Goal: Use online tool/utility: Use online tool/utility

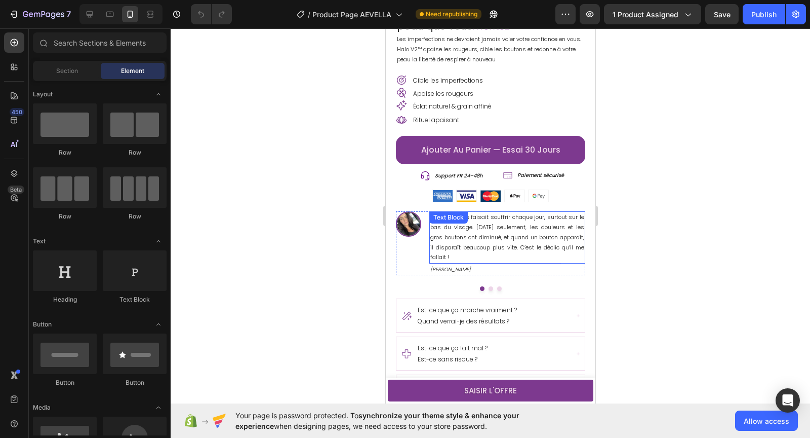
scroll to position [342, 0]
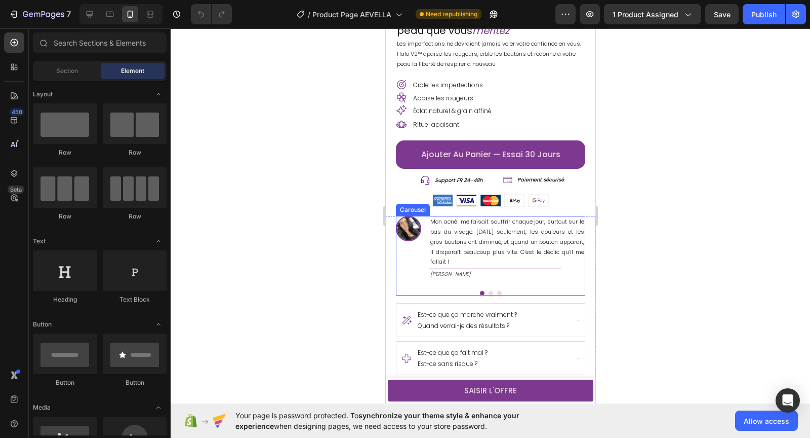
click at [489, 291] on button "Dot" at bounding box center [490, 293] width 5 height 5
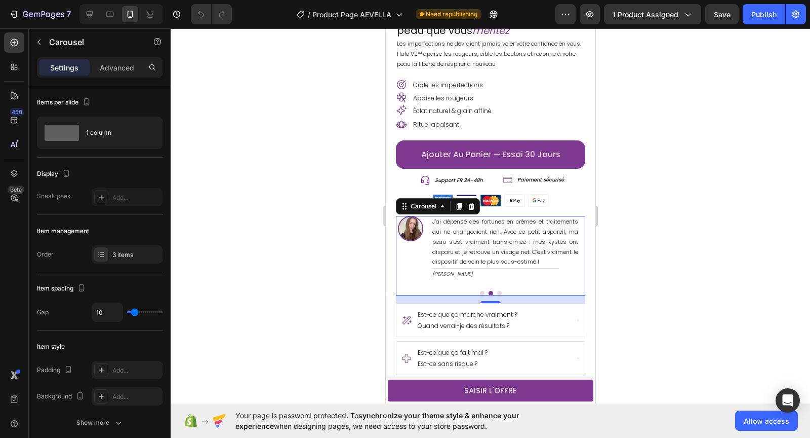
click at [498, 291] on button "Dot" at bounding box center [499, 293] width 5 height 5
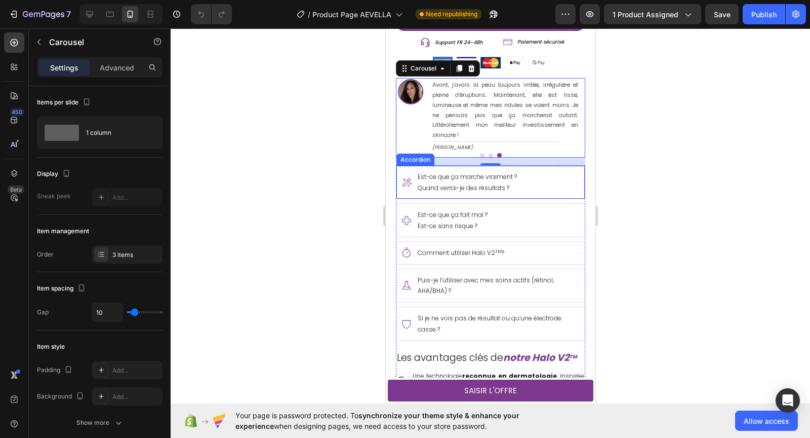
scroll to position [483, 0]
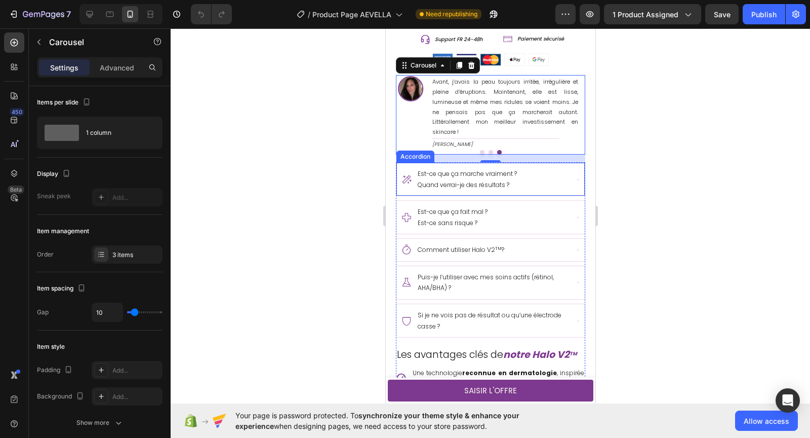
click at [551, 184] on div "Est-ce que ça marche vraiment ? Quand verrai-je des résultats ?" at bounding box center [484, 179] width 167 height 25
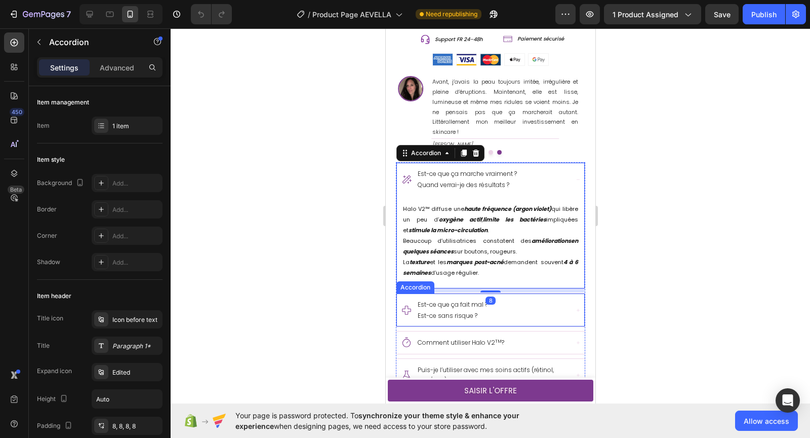
click at [565, 307] on div "Est-ce que ça fait mal ? Est-ce sans risque ?" at bounding box center [484, 309] width 167 height 25
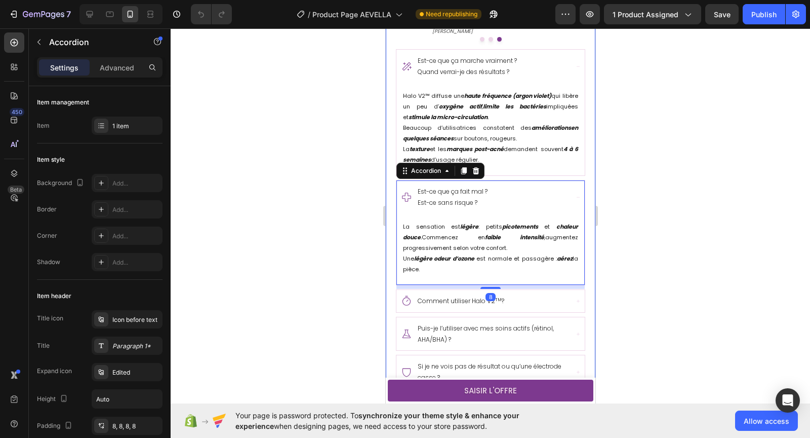
scroll to position [600, 0]
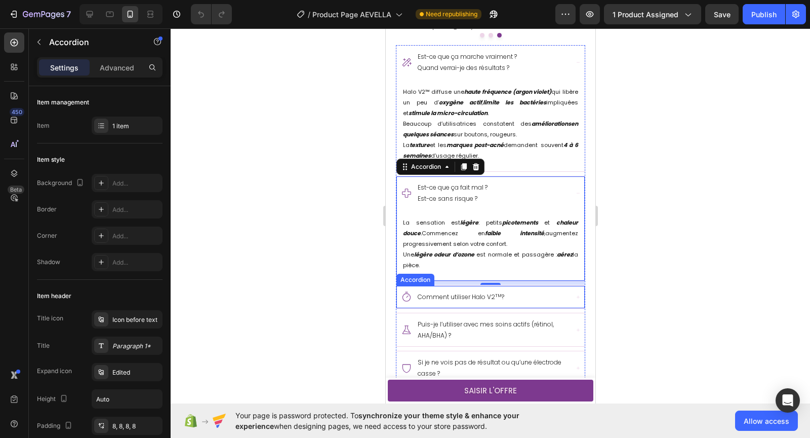
click at [562, 295] on div "Comment utiliser Halo V2 TM ?" at bounding box center [484, 297] width 167 height 14
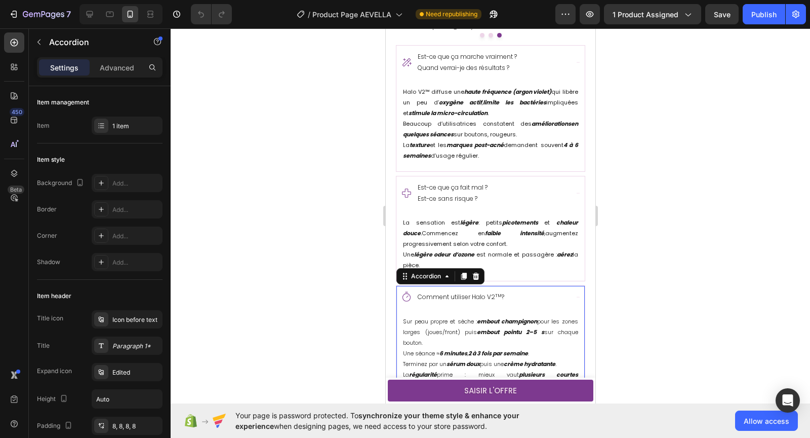
click at [684, 278] on div at bounding box center [491, 232] width 640 height 409
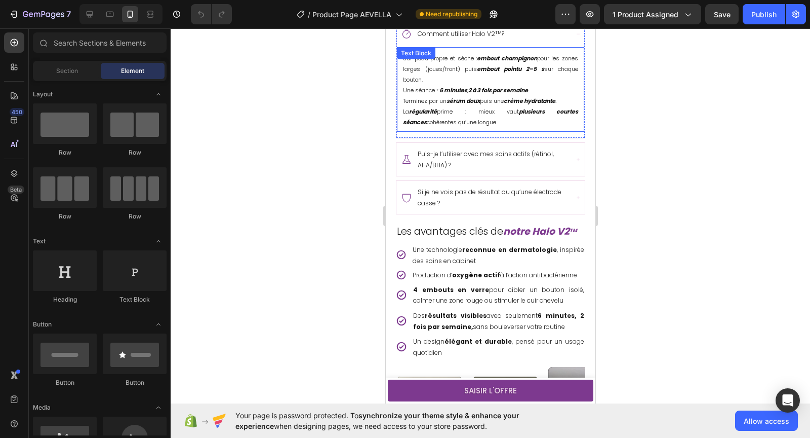
scroll to position [877, 0]
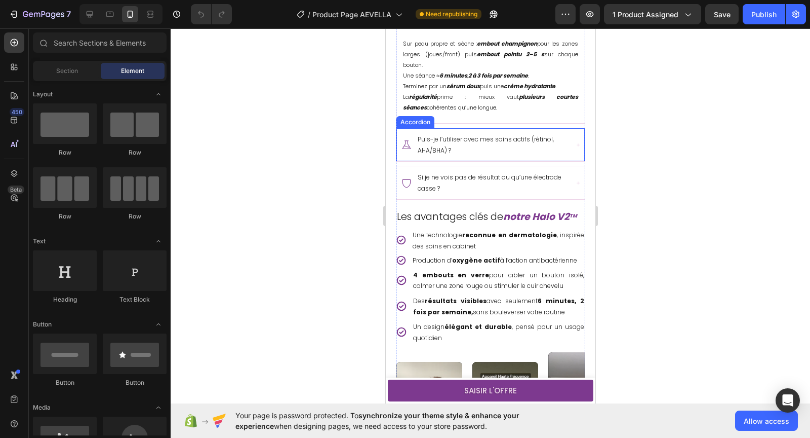
click at [572, 144] on div "Puis-je l’utiliser avec mes soins actifs (rétinol, AHA/BHA) ?" at bounding box center [490, 144] width 187 height 33
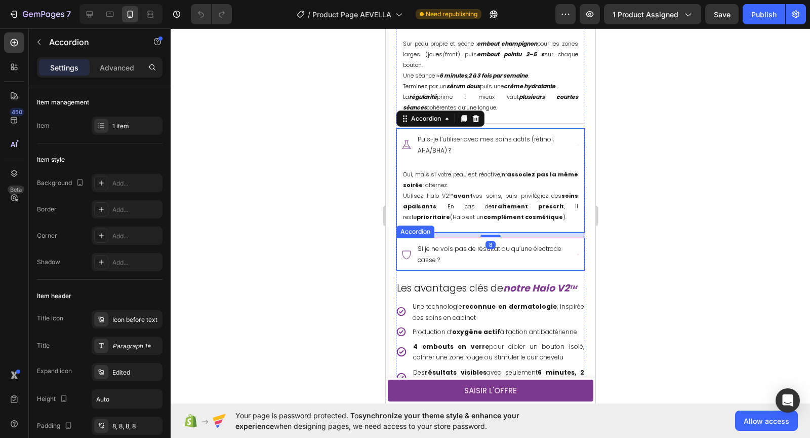
click at [574, 247] on div "Si je ne vois pas de résultat ou qu’une électrode casse ?" at bounding box center [490, 254] width 187 height 33
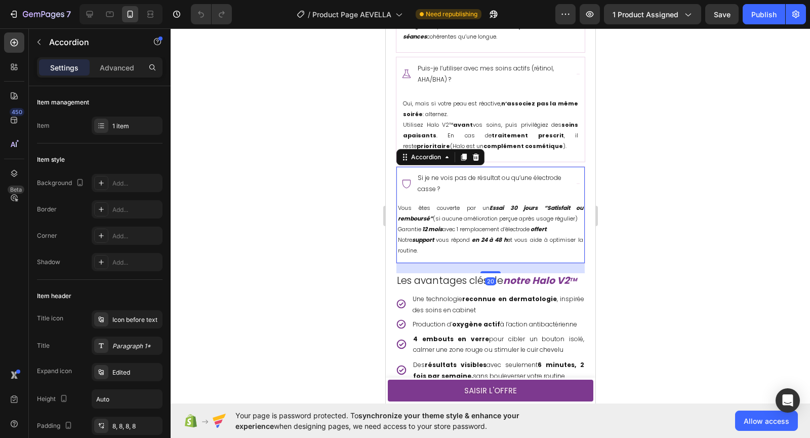
scroll to position [970, 0]
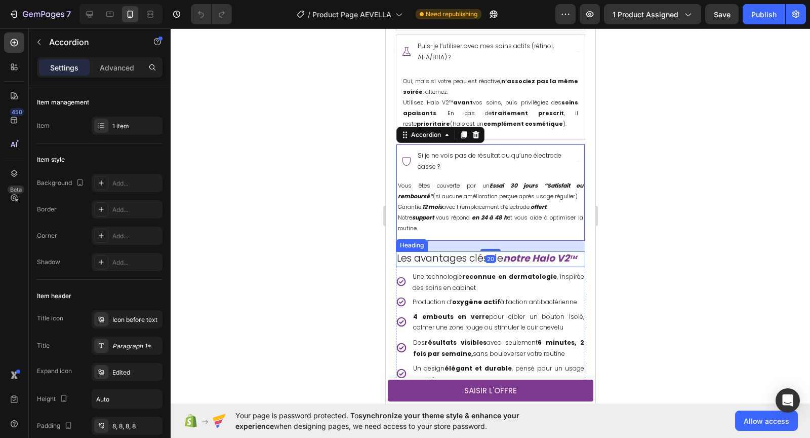
click at [652, 261] on div at bounding box center [491, 232] width 640 height 409
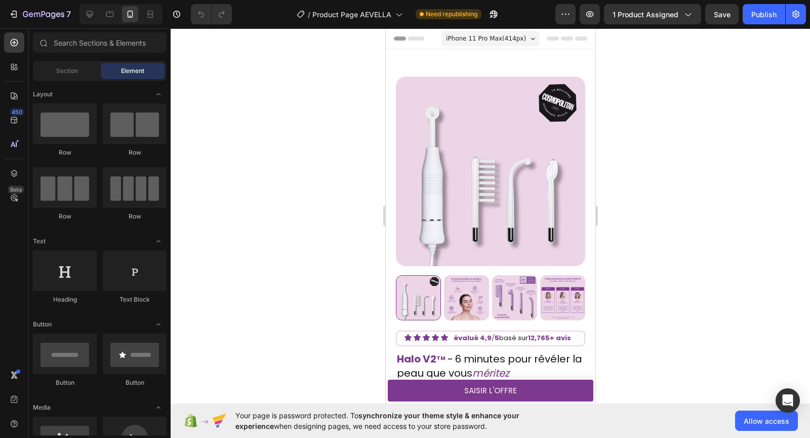
scroll to position [266, 0]
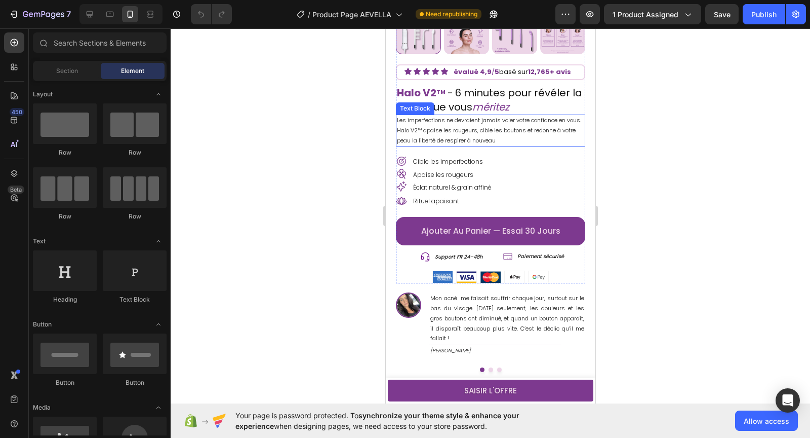
click at [482, 129] on p "Les imperfections ne devraient jamais voler votre confiance en vous. Halo V2™ a…" at bounding box center [490, 130] width 187 height 30
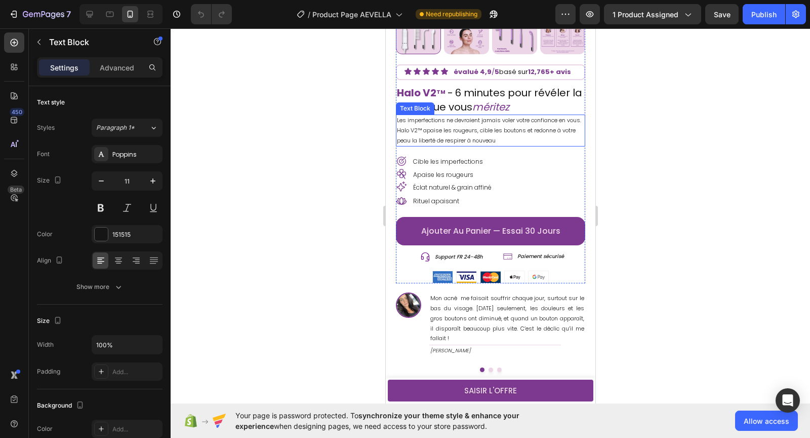
click at [482, 129] on p "Les imperfections ne devraient jamais voler votre confiance en vous. Halo V2™ a…" at bounding box center [490, 130] width 187 height 30
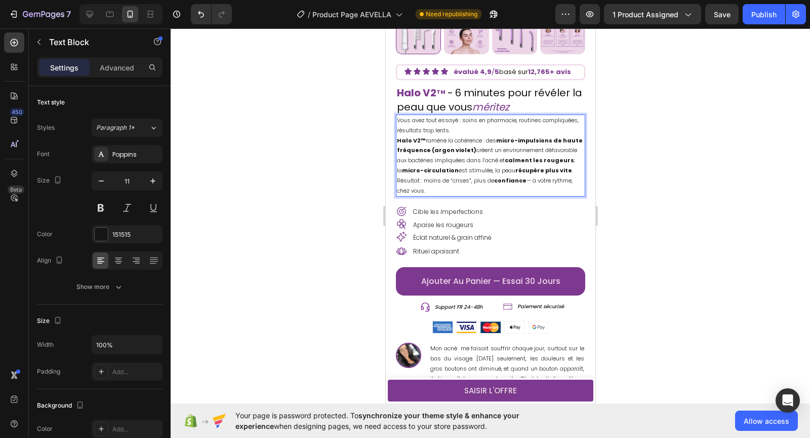
click at [503, 180] on p "Vous avez tout essayé : soins en pharmacie, routines compliquées, résultats tro…" at bounding box center [490, 155] width 187 height 80
click at [523, 164] on p "Vous avez tout essayé : soins en pharmacie, routines compliquées, résultats tro…" at bounding box center [490, 155] width 187 height 80
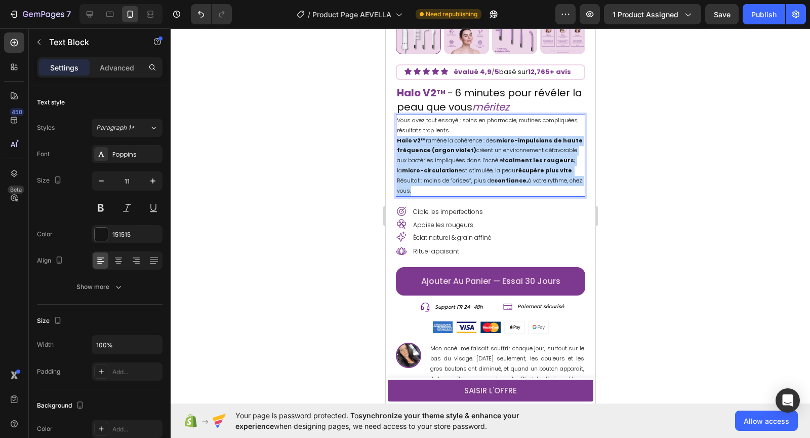
click at [523, 164] on p "Vous avez tout essayé : soins en pharmacie, routines compliquées, résultats tro…" at bounding box center [490, 155] width 187 height 80
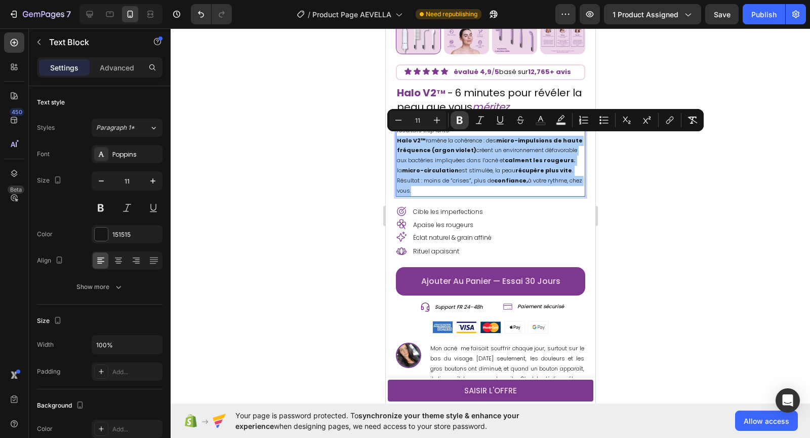
click at [458, 121] on icon "Editor contextual toolbar" at bounding box center [460, 120] width 6 height 8
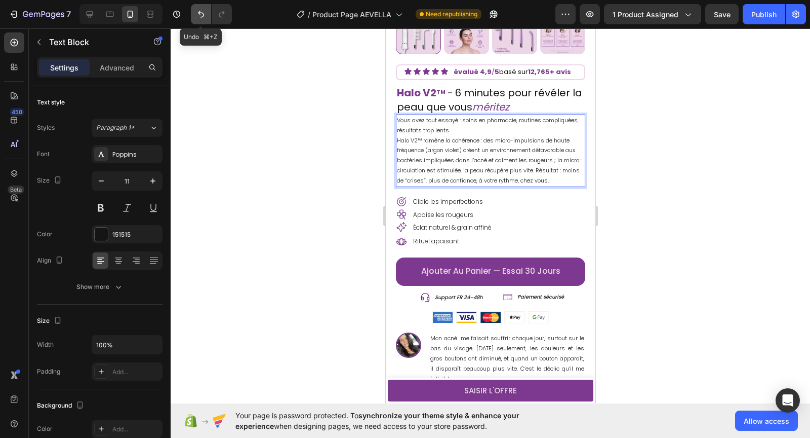
click at [194, 16] on button "Undo/Redo" at bounding box center [201, 14] width 20 height 20
click at [199, 14] on icon "Undo/Redo" at bounding box center [201, 14] width 6 height 7
click at [201, 13] on icon "Undo/Redo" at bounding box center [201, 14] width 10 height 10
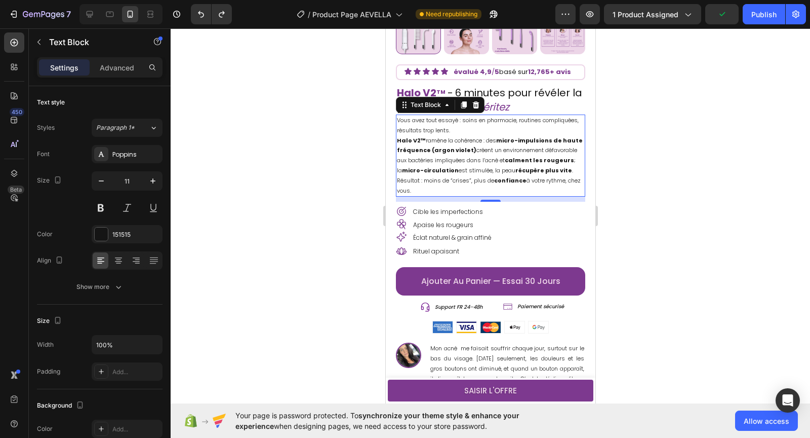
click at [301, 128] on div at bounding box center [491, 232] width 640 height 409
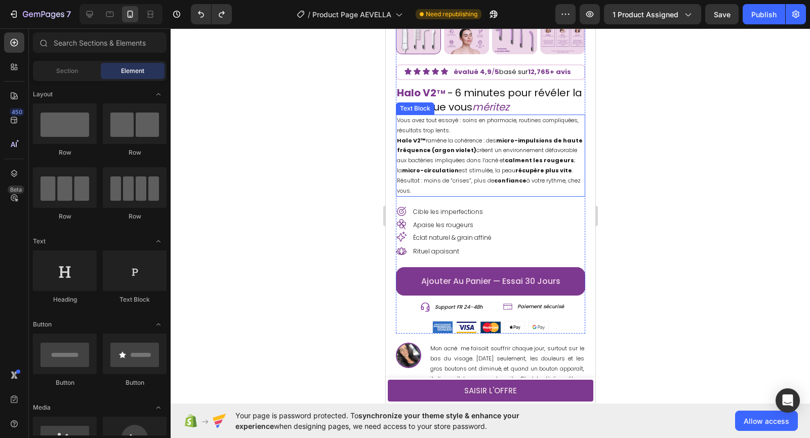
click at [465, 167] on p "Vous avez tout essayé : soins en pharmacie, routines compliquées, résultats tro…" at bounding box center [490, 155] width 187 height 80
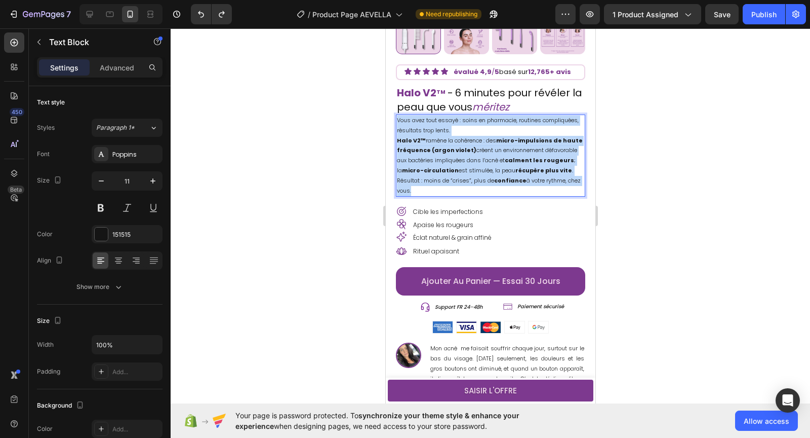
drag, startPoint x: 576, startPoint y: 176, endPoint x: 378, endPoint y: 122, distance: 204.8
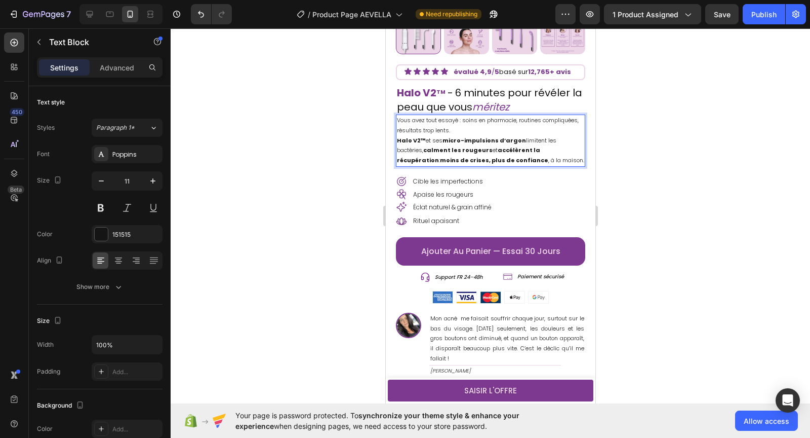
click at [344, 137] on div at bounding box center [491, 232] width 640 height 409
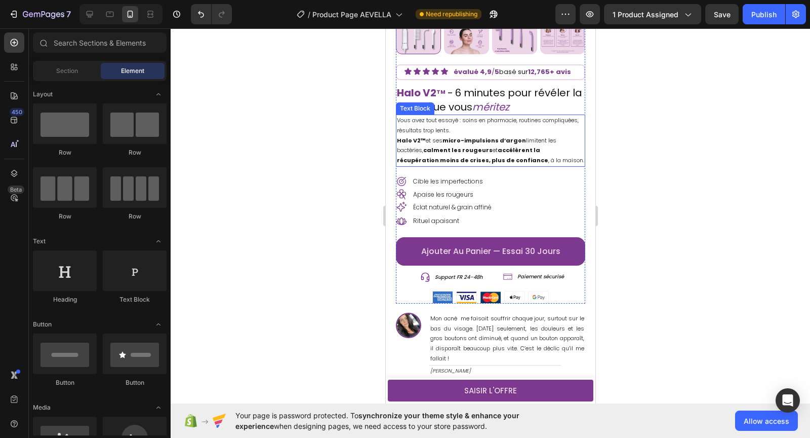
click at [548, 156] on strong "moins de crises, plus de confiance" at bounding box center [494, 160] width 108 height 8
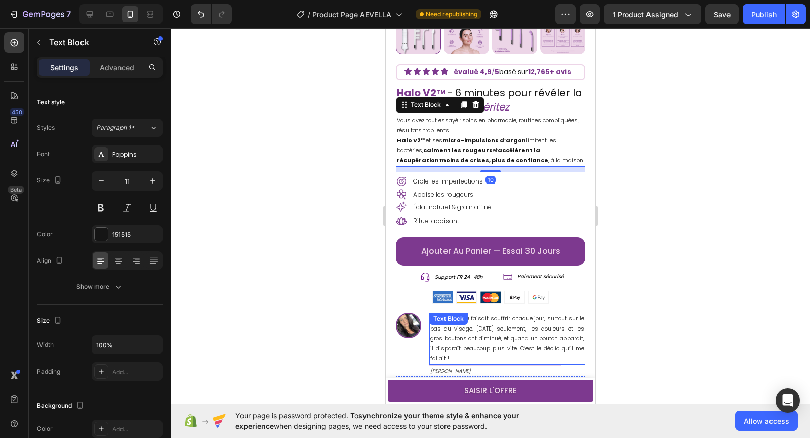
click at [552, 332] on p "Mon acné me faisait souffrir chaque jour, surtout sur le bas du visage. [DATE] …" at bounding box center [507, 339] width 154 height 50
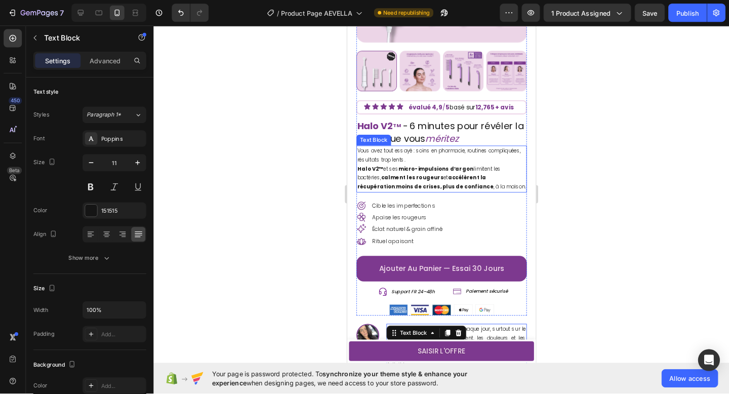
scroll to position [218, 0]
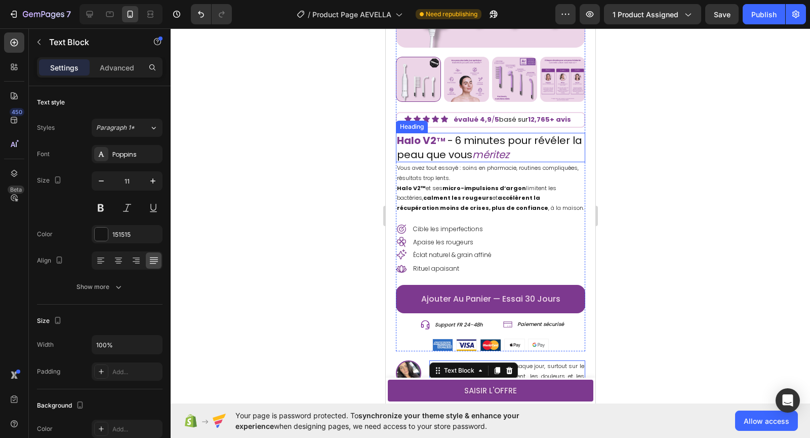
click at [551, 141] on h2 "Halo V2 TM - 6 minutes pour révéler la peau que vous méritez" at bounding box center [490, 147] width 189 height 29
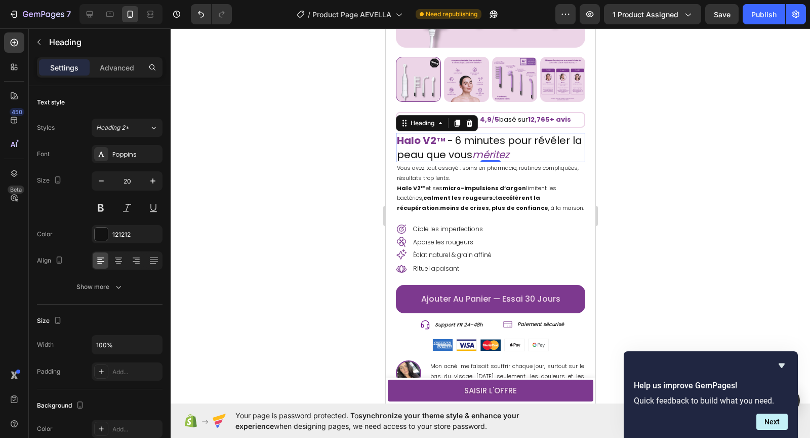
click at [333, 219] on div at bounding box center [491, 232] width 640 height 409
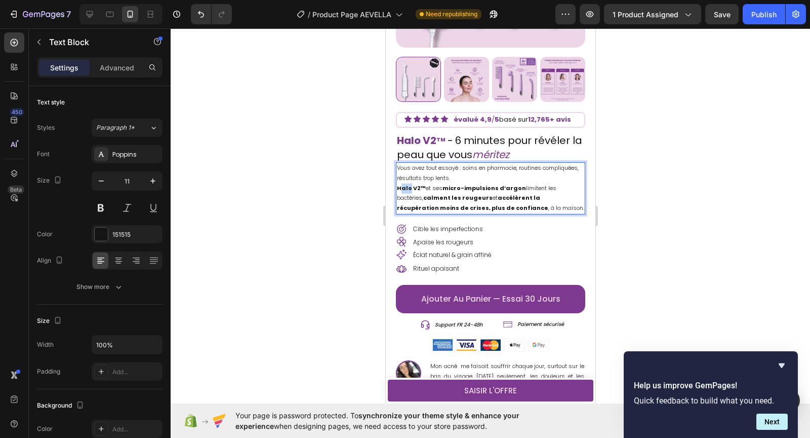
drag, startPoint x: 399, startPoint y: 187, endPoint x: 408, endPoint y: 188, distance: 9.1
drag, startPoint x: 423, startPoint y: 187, endPoint x: 394, endPoint y: 188, distance: 29.9
click at [394, 188] on div "Product Images Icon Icon Icon Icon Icon Icon List évalué 4,9 / 5 basé sur 12,76…" at bounding box center [490, 102] width 210 height 500
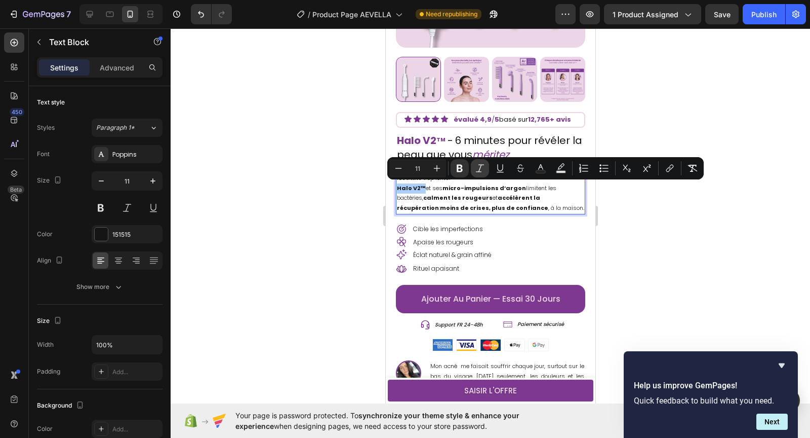
click at [477, 168] on icon "Editor contextual toolbar" at bounding box center [480, 168] width 10 height 10
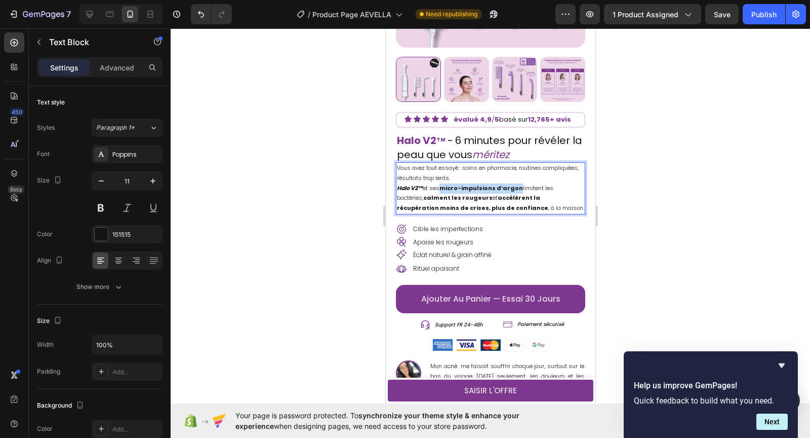
drag, startPoint x: 443, startPoint y: 188, endPoint x: 518, endPoint y: 189, distance: 75.5
click at [518, 189] on p "Vous avez tout essayé : soins en pharmacie, routines compliquées, résultats tro…" at bounding box center [490, 188] width 187 height 50
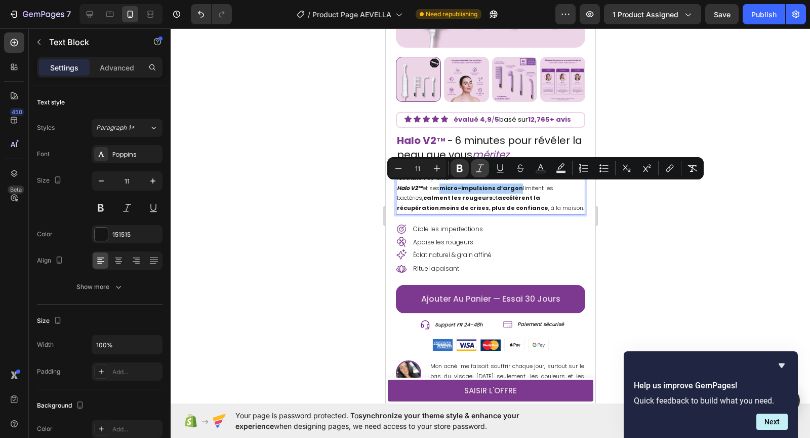
click at [481, 172] on icon "Editor contextual toolbar" at bounding box center [480, 168] width 10 height 10
click at [457, 199] on p "Vous avez tout essayé : soins en pharmacie, routines compliquées, résultats tro…" at bounding box center [490, 188] width 187 height 50
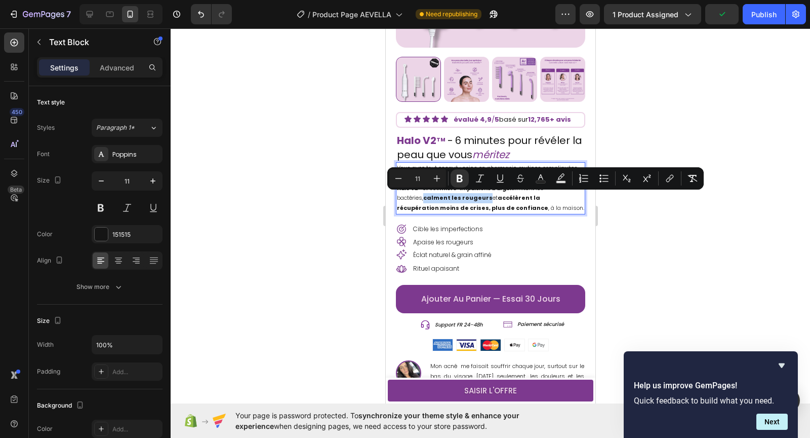
drag, startPoint x: 458, startPoint y: 198, endPoint x: 398, endPoint y: 197, distance: 60.3
click at [398, 197] on p "Vous avez tout essayé : soins en pharmacie, routines compliquées, résultats tro…" at bounding box center [490, 188] width 187 height 50
click at [475, 180] on icon "Editor contextual toolbar" at bounding box center [480, 178] width 10 height 10
drag, startPoint x: 468, startPoint y: 209, endPoint x: 467, endPoint y: 199, distance: 10.6
click at [467, 199] on p "Vous avez tout essayé : soins en pharmacie, routines compliquées, résultats tro…" at bounding box center [490, 188] width 187 height 50
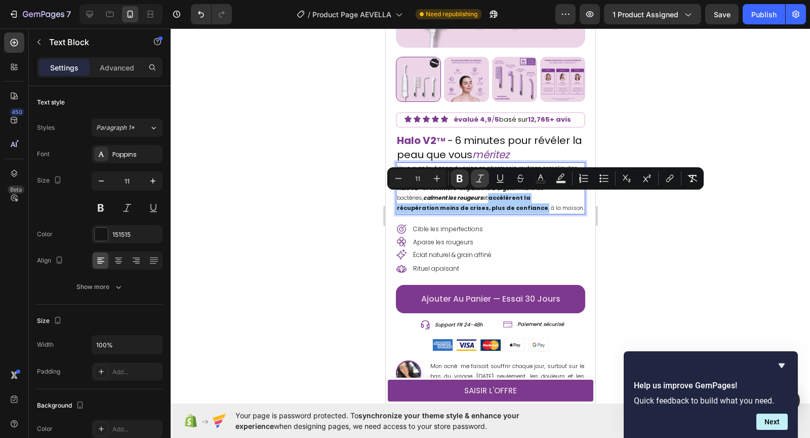
click at [478, 179] on icon "Editor contextual toolbar" at bounding box center [480, 178] width 10 height 10
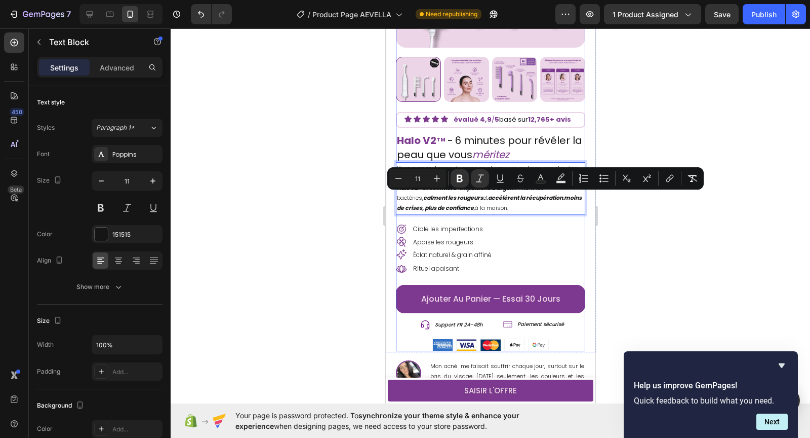
click at [532, 228] on div "Icon Cible les imperfections Text Block Row Icon Apaise les rougeurs Text Block…" at bounding box center [490, 235] width 189 height 25
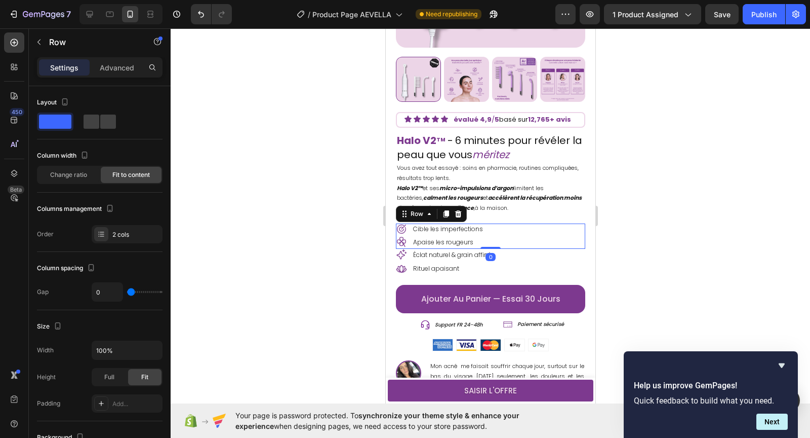
click at [645, 230] on div at bounding box center [491, 232] width 640 height 409
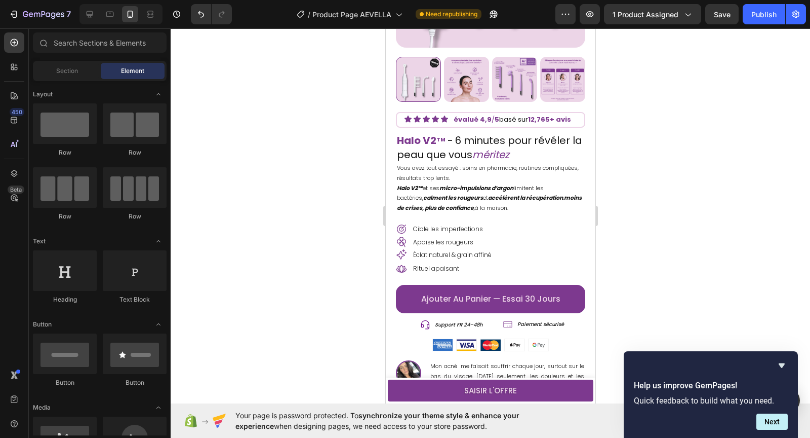
click at [700, 202] on div at bounding box center [491, 232] width 640 height 409
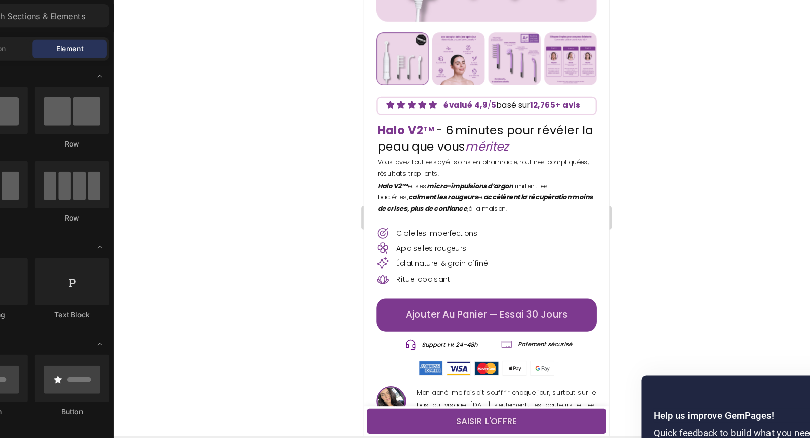
click at [654, 172] on div at bounding box center [491, 232] width 640 height 409
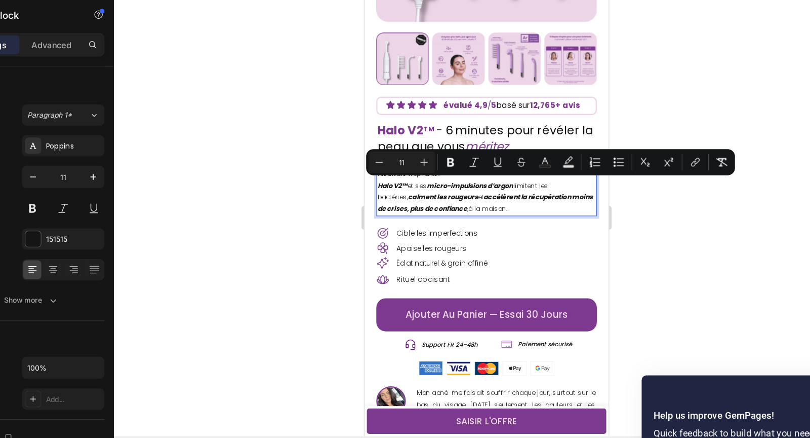
drag, startPoint x: 417, startPoint y: 159, endPoint x: 491, endPoint y: 183, distance: 78.0
click at [491, 183] on p "Vous avez tout essayé : soins en pharmacie, routines compliquées, résultats tro…" at bounding box center [468, 159] width 187 height 50
click at [481, 170] on icon "Editor contextual toolbar" at bounding box center [480, 168] width 10 height 10
click at [482, 170] on icon "Editor contextual toolbar" at bounding box center [480, 168] width 10 height 10
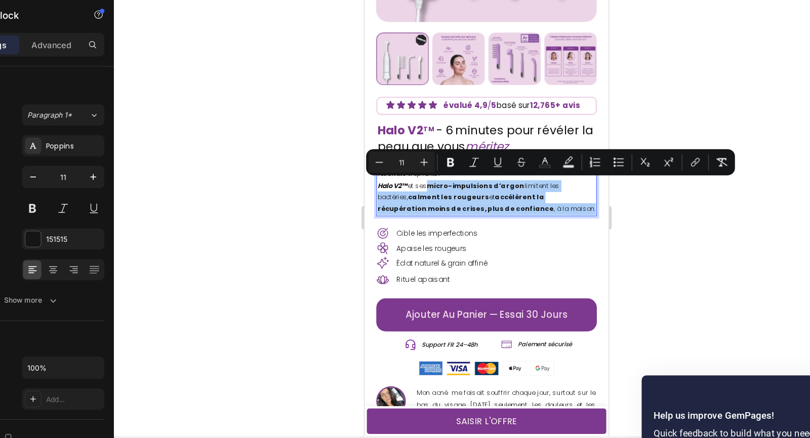
click at [637, 223] on div at bounding box center [491, 232] width 640 height 409
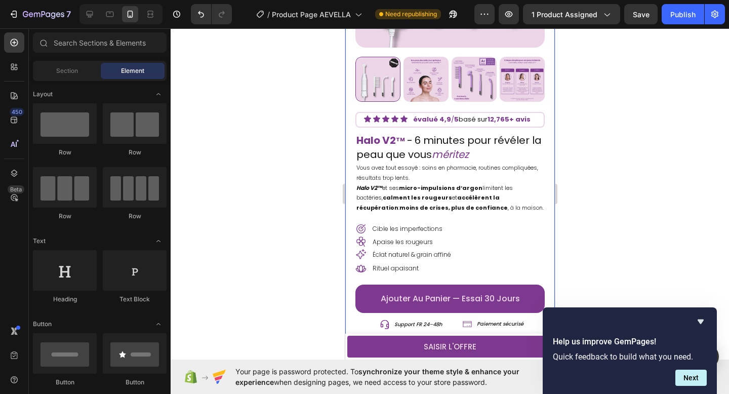
click at [617, 147] on div at bounding box center [450, 211] width 559 height 366
click at [702, 322] on icon "Hide survey" at bounding box center [701, 322] width 6 height 5
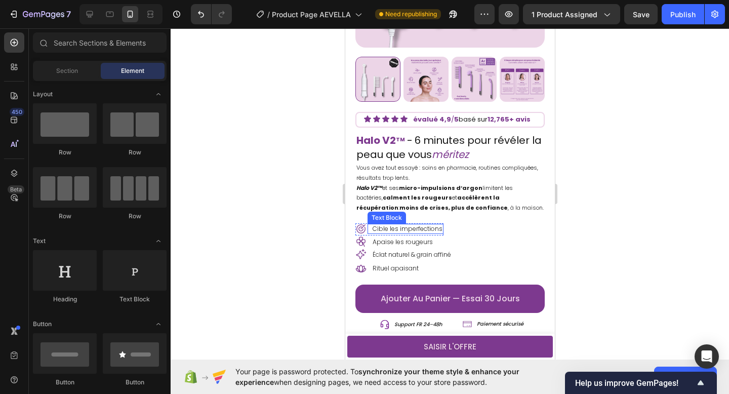
click at [404, 230] on p "Cible les imperfections" at bounding box center [407, 229] width 70 height 8
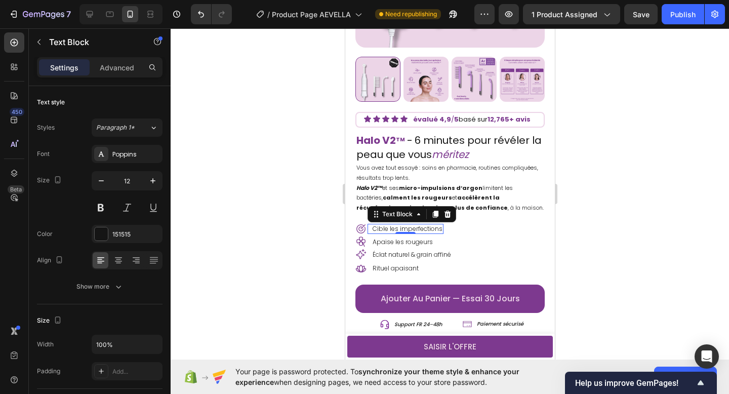
click at [404, 230] on p "Cible les imperfections" at bounding box center [407, 229] width 70 height 8
click at [359, 230] on icon at bounding box center [360, 228] width 11 height 11
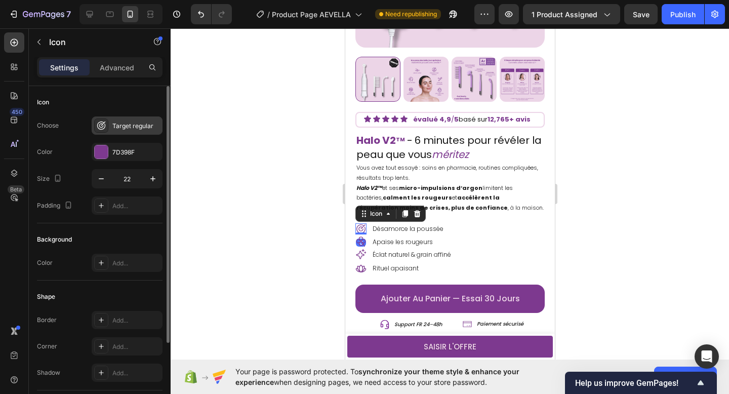
click at [116, 128] on div "Target regular" at bounding box center [136, 126] width 48 height 9
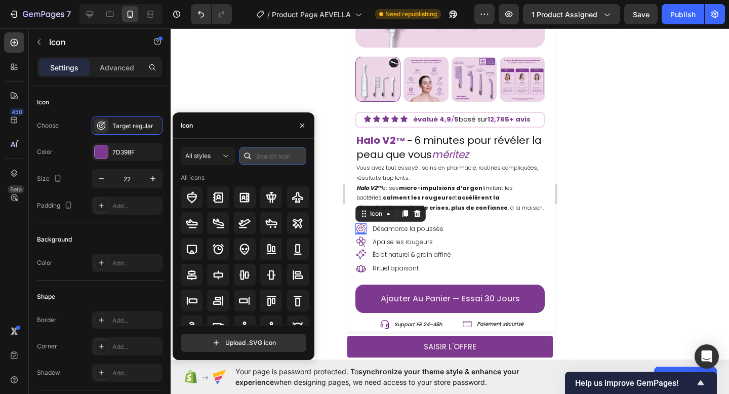
click at [267, 151] on input "text" at bounding box center [273, 156] width 67 height 18
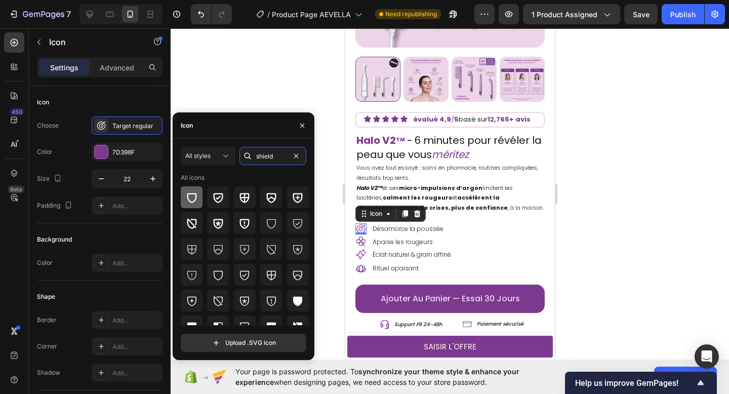
type input "shield"
click at [192, 197] on icon at bounding box center [192, 197] width 12 height 12
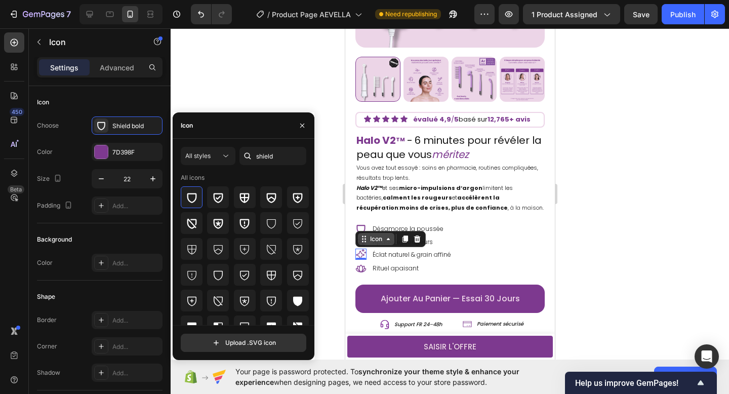
click at [359, 243] on div "Icon" at bounding box center [376, 239] width 36 height 12
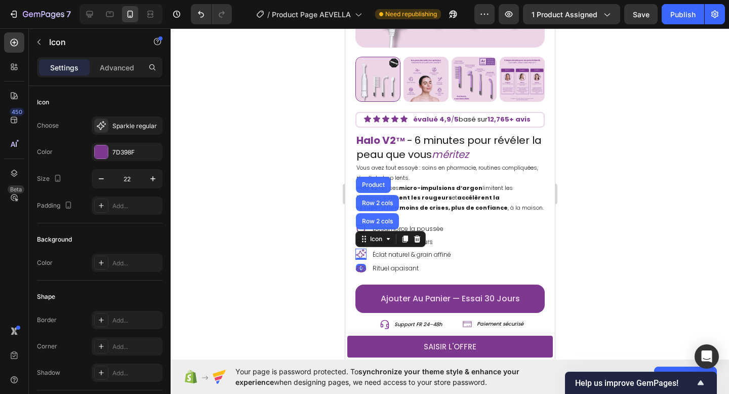
click at [316, 244] on div at bounding box center [450, 211] width 559 height 366
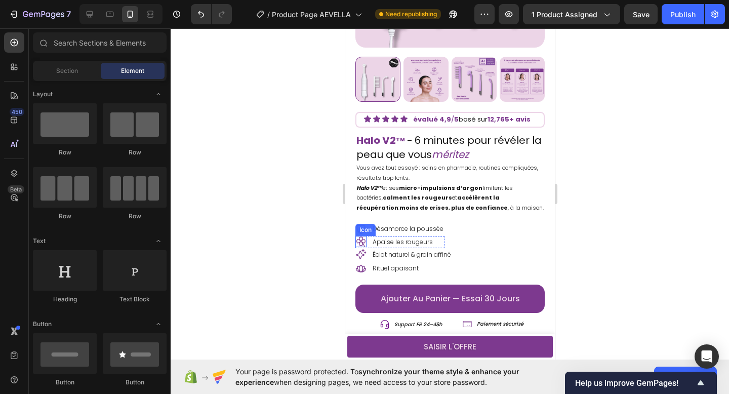
click at [362, 243] on icon at bounding box center [360, 242] width 9 height 10
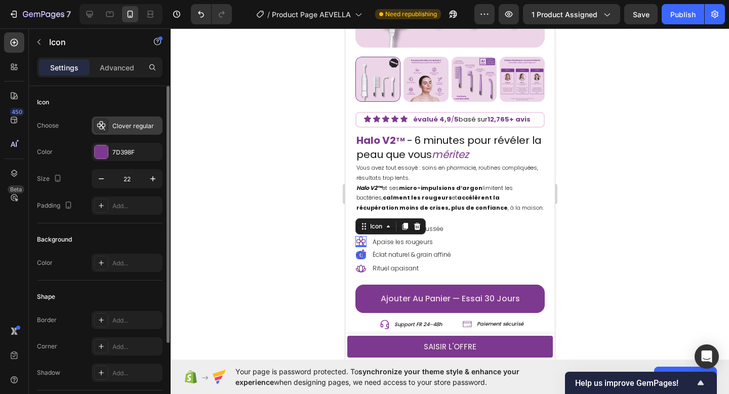
click at [129, 120] on div "Clover regular" at bounding box center [127, 125] width 71 height 18
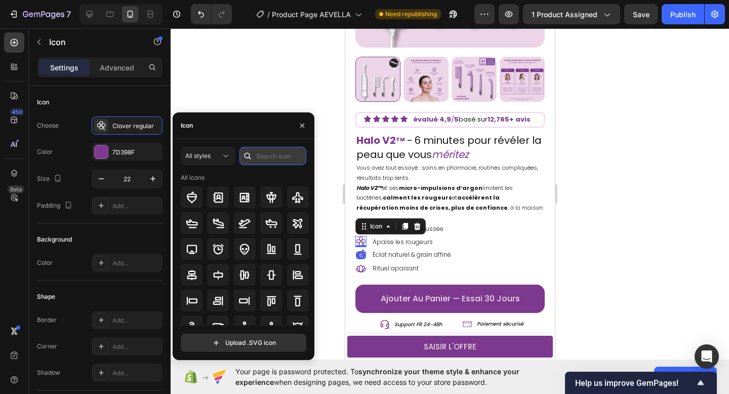
click at [270, 154] on input "text" at bounding box center [273, 156] width 67 height 18
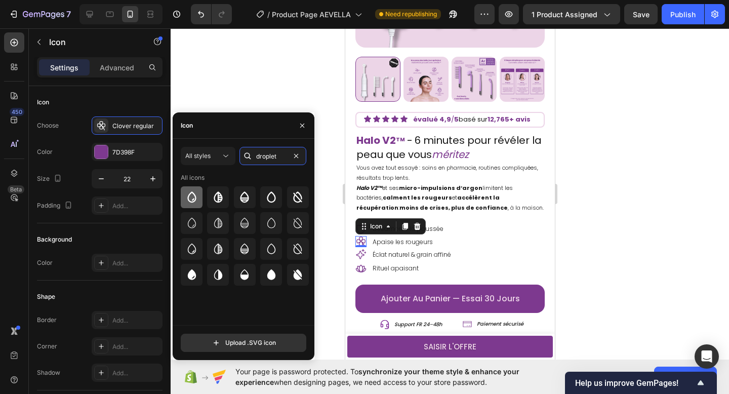
type input "droplet"
click at [193, 199] on icon at bounding box center [192, 197] width 12 height 12
click at [422, 244] on p "Apaise les rougeurs" at bounding box center [402, 242] width 60 height 8
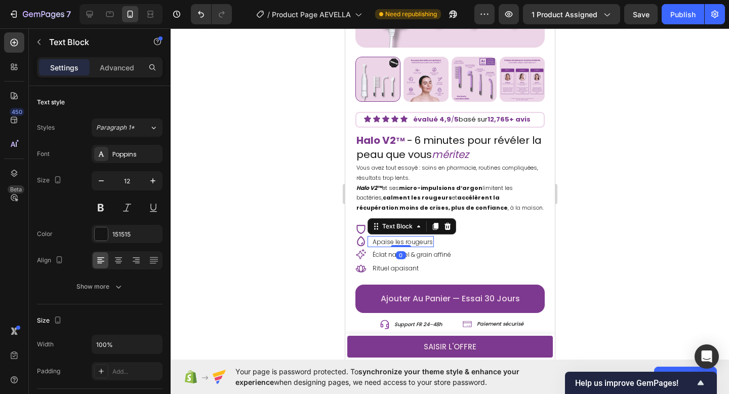
click at [422, 244] on p "Apaise les rougeurs" at bounding box center [402, 242] width 60 height 8
click at [361, 244] on icon at bounding box center [361, 241] width 8 height 10
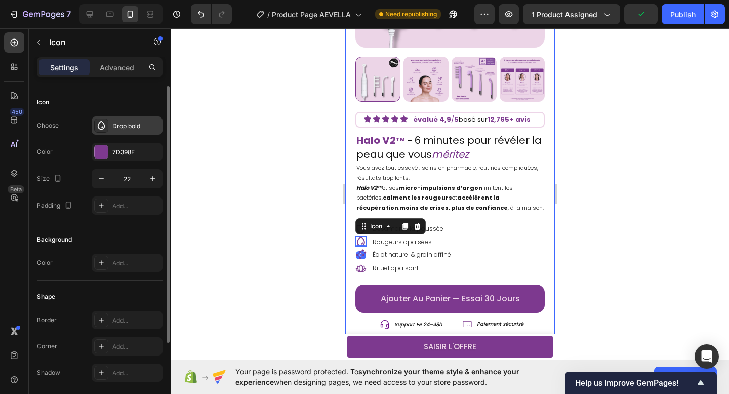
click at [123, 131] on div "Drop bold" at bounding box center [127, 125] width 71 height 18
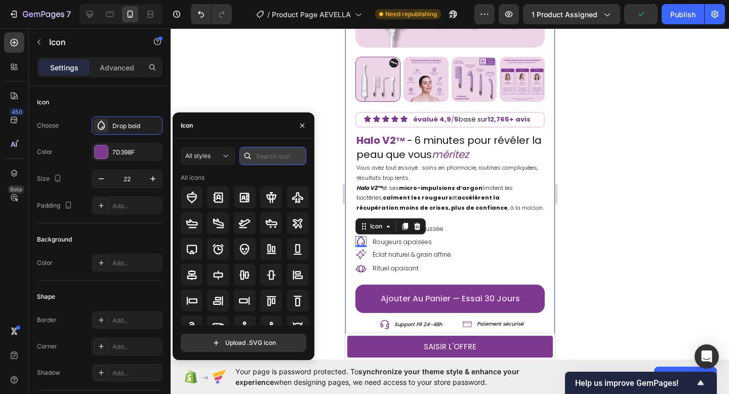
click at [276, 163] on input "text" at bounding box center [273, 156] width 67 height 18
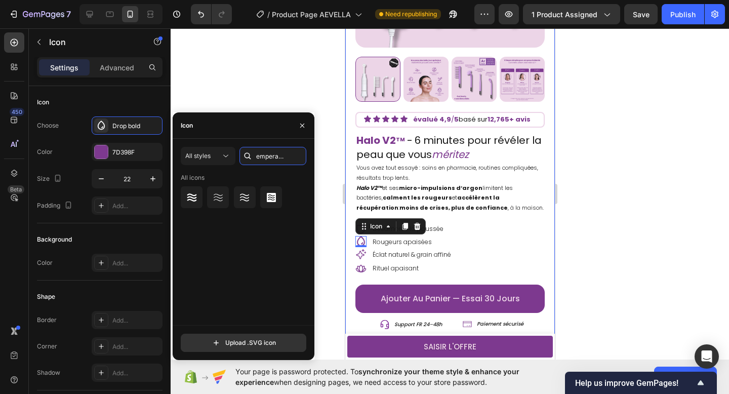
scroll to position [0, 6]
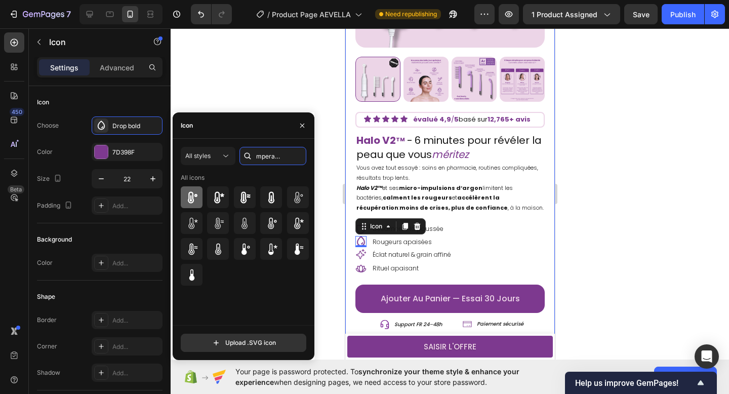
type input "temperature"
click at [196, 201] on icon at bounding box center [192, 197] width 12 height 12
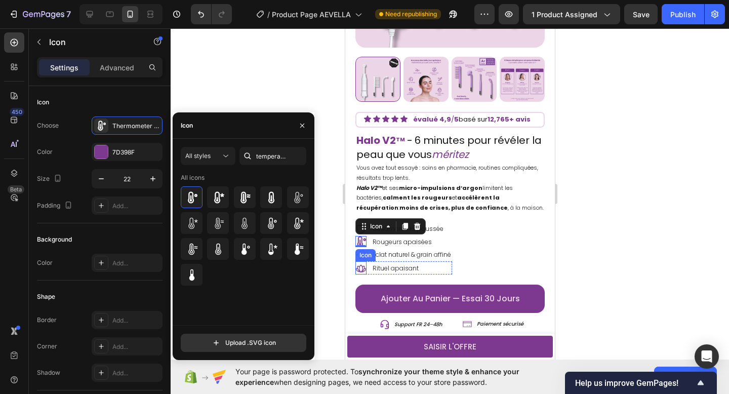
click at [360, 269] on icon at bounding box center [360, 268] width 11 height 11
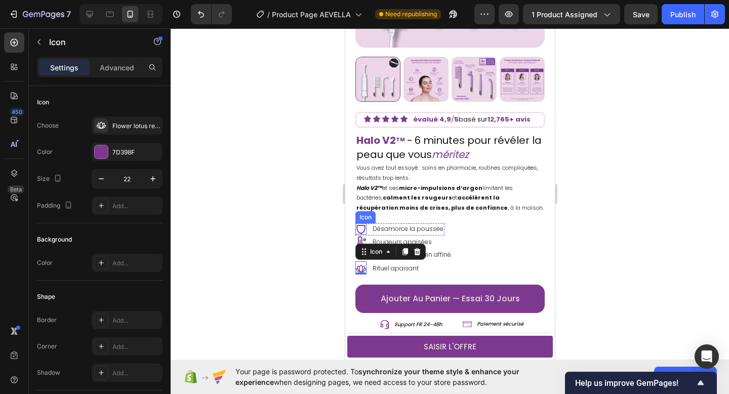
click at [361, 230] on icon at bounding box center [360, 228] width 11 height 11
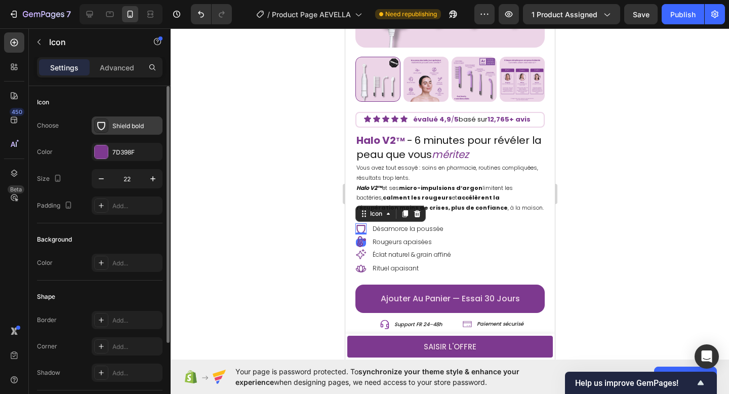
click at [122, 126] on div "Shield bold" at bounding box center [136, 126] width 48 height 9
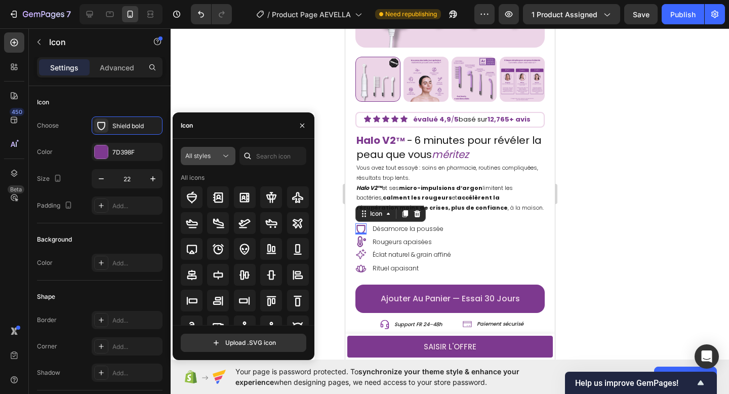
click at [216, 156] on div "All styles" at bounding box center [202, 155] width 35 height 9
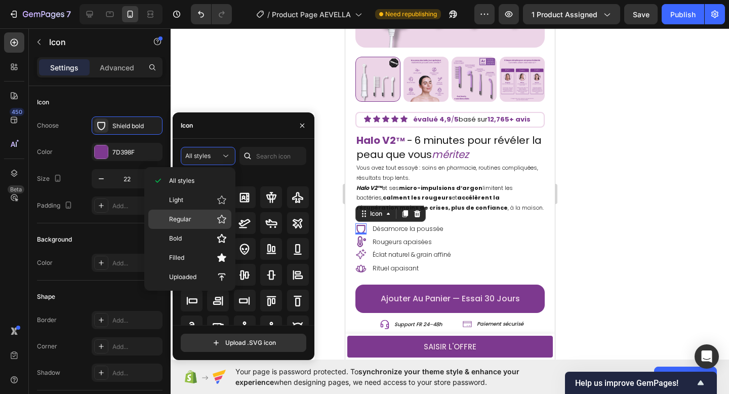
click at [207, 222] on p "Regular" at bounding box center [198, 219] width 58 height 10
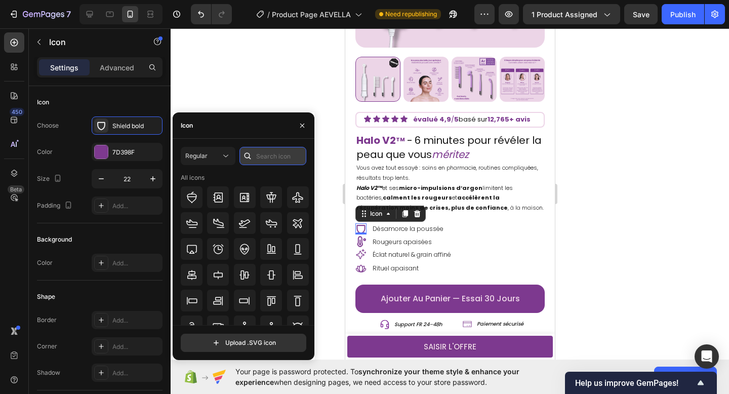
click at [262, 156] on input "text" at bounding box center [273, 156] width 67 height 18
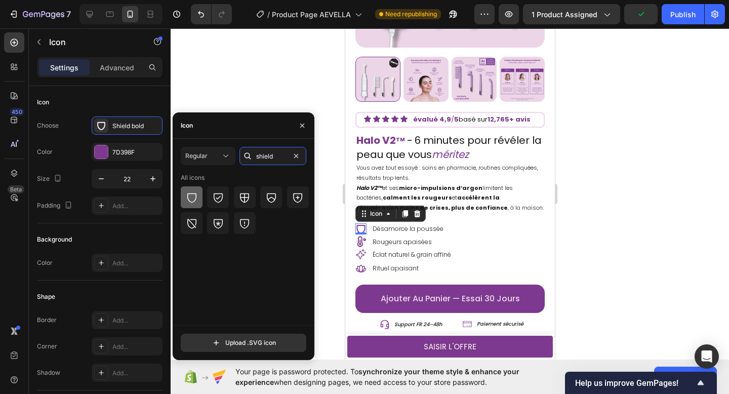
type input "shield"
click at [196, 203] on icon at bounding box center [192, 197] width 12 height 12
click at [360, 242] on icon at bounding box center [361, 241] width 9 height 11
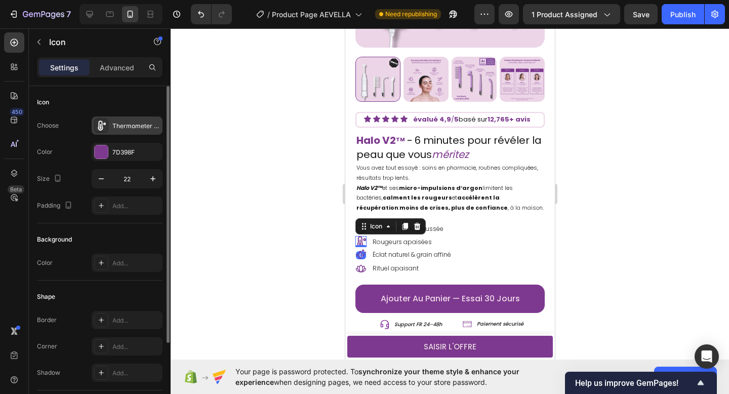
click at [134, 122] on div "Thermometer bold" at bounding box center [136, 126] width 48 height 9
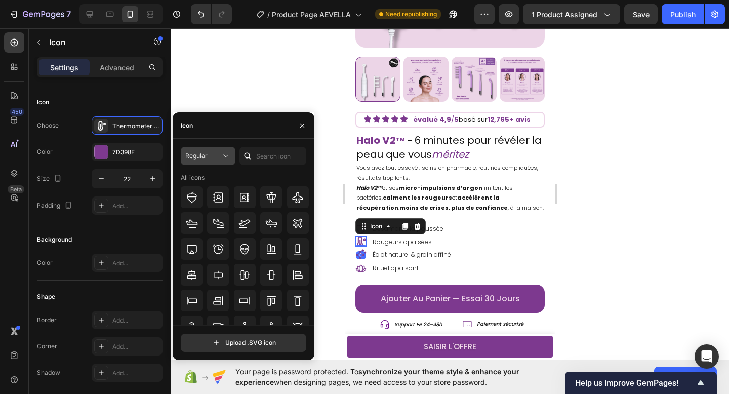
click at [224, 160] on icon at bounding box center [226, 156] width 10 height 10
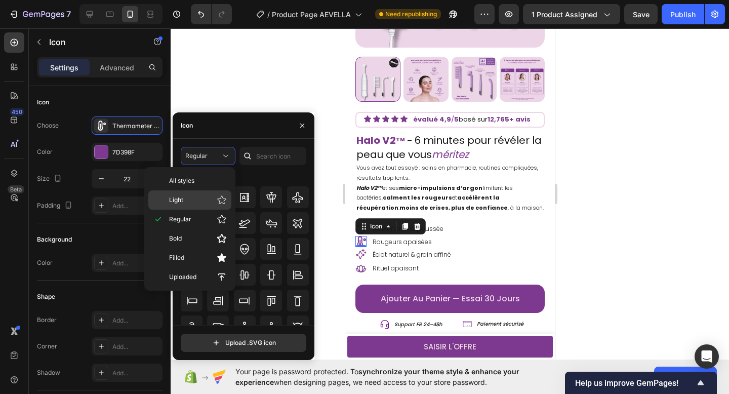
click at [211, 203] on p "Light" at bounding box center [198, 200] width 58 height 10
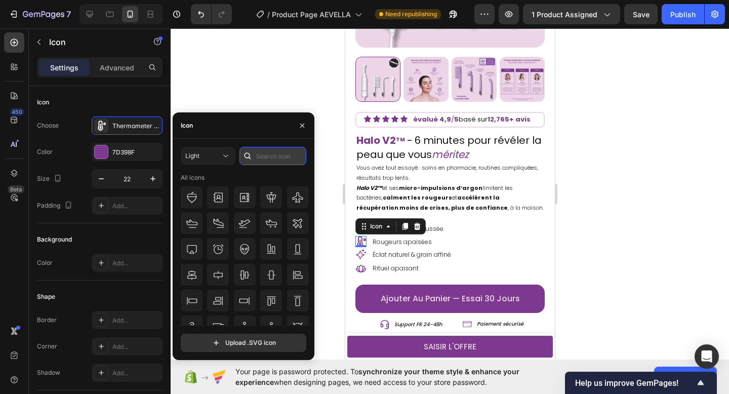
click at [265, 153] on input "text" at bounding box center [273, 156] width 67 height 18
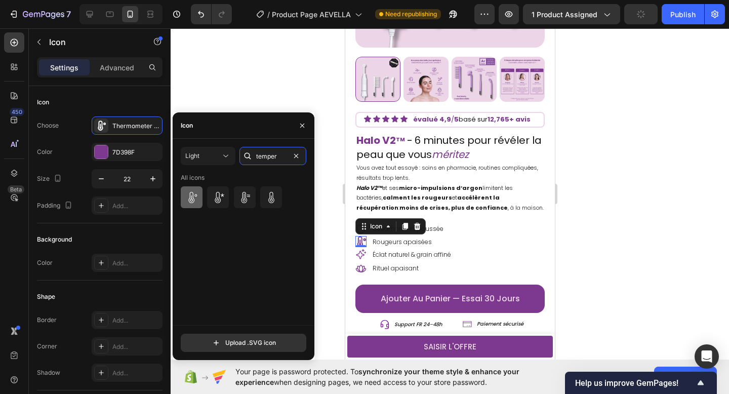
type input "temper"
click at [194, 198] on icon at bounding box center [192, 197] width 12 height 12
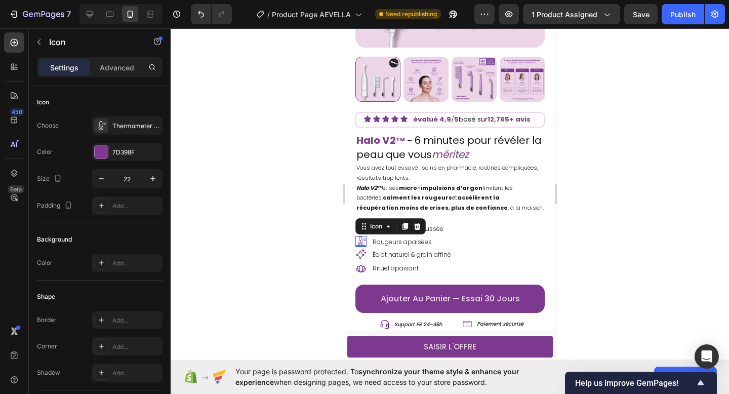
click at [284, 110] on div at bounding box center [450, 211] width 559 height 366
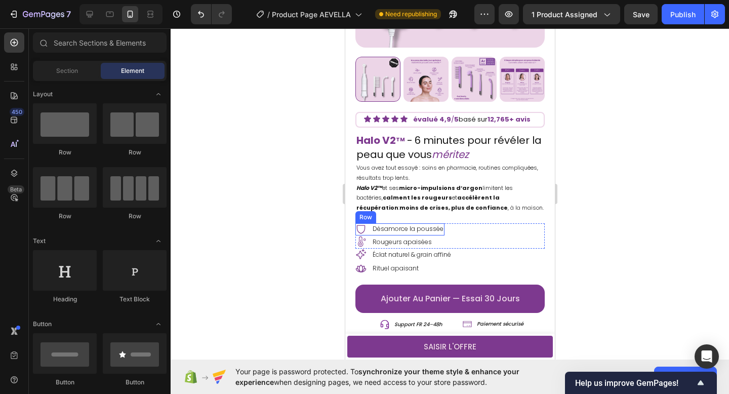
click at [366, 234] on div "Icon Désamorce la poussée Text Block Row" at bounding box center [399, 229] width 89 height 12
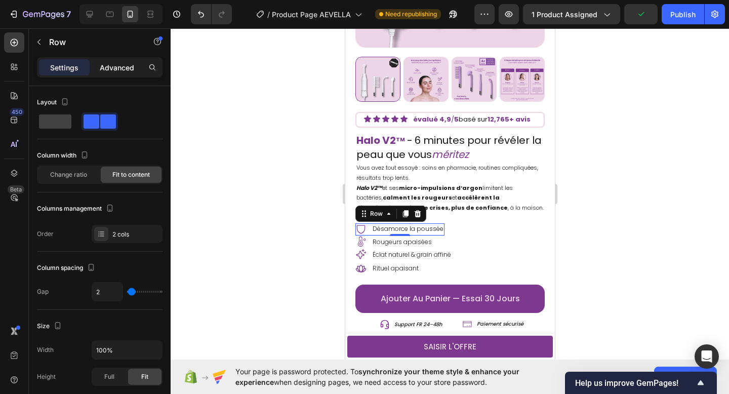
click at [121, 67] on p "Advanced" at bounding box center [117, 67] width 34 height 11
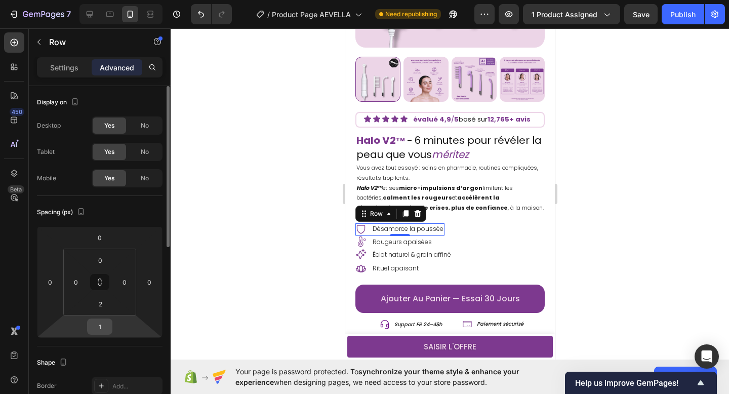
click at [104, 328] on input "1" at bounding box center [100, 326] width 20 height 15
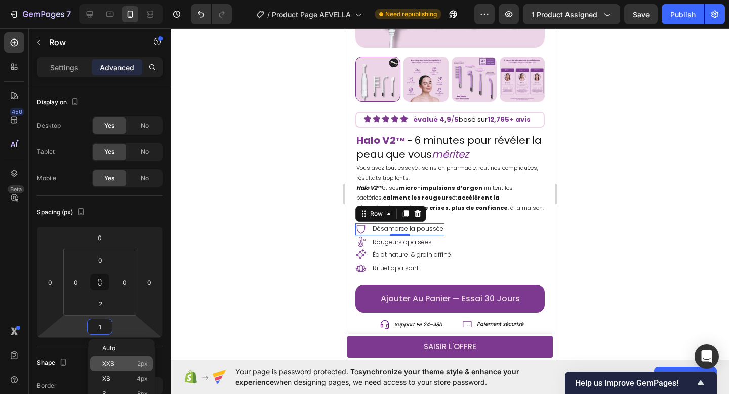
click at [115, 369] on div "XXS 2px" at bounding box center [121, 363] width 63 height 15
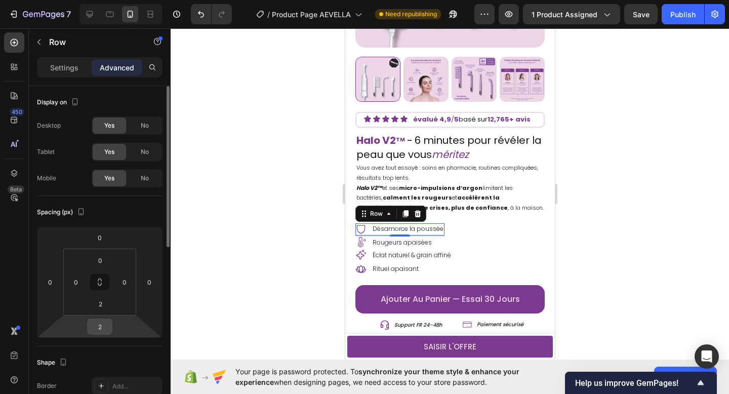
click at [100, 324] on input "2" at bounding box center [100, 326] width 20 height 15
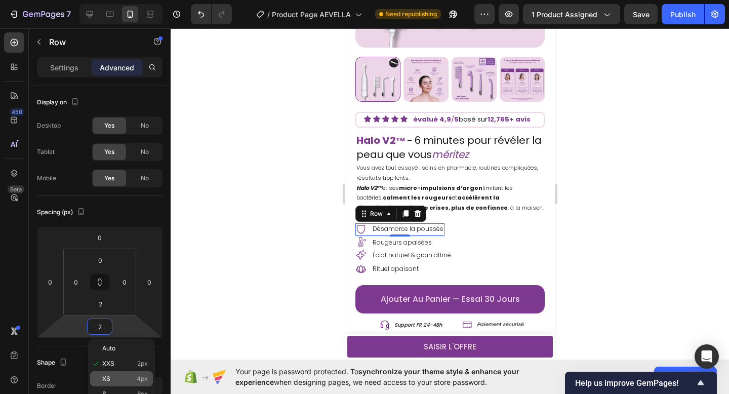
click at [127, 372] on div "XS 4px" at bounding box center [121, 378] width 63 height 15
type input "4"
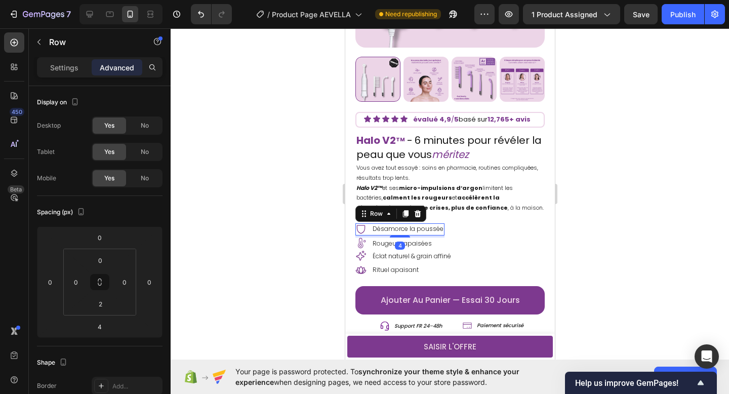
click at [292, 273] on div at bounding box center [450, 211] width 559 height 366
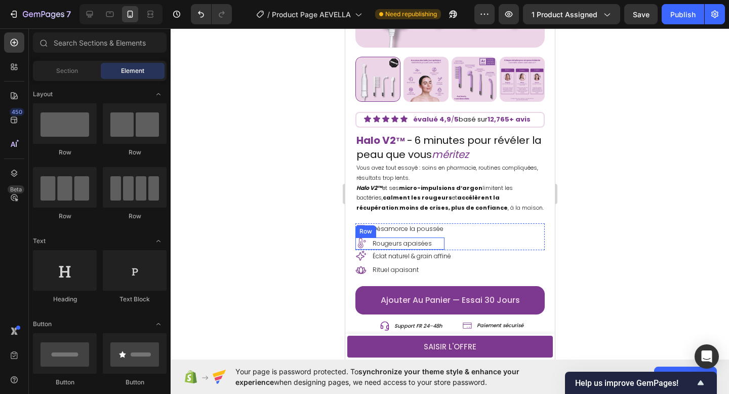
click at [436, 244] on div "Icon Rougeurs apaisées Text Block Row" at bounding box center [399, 244] width 89 height 12
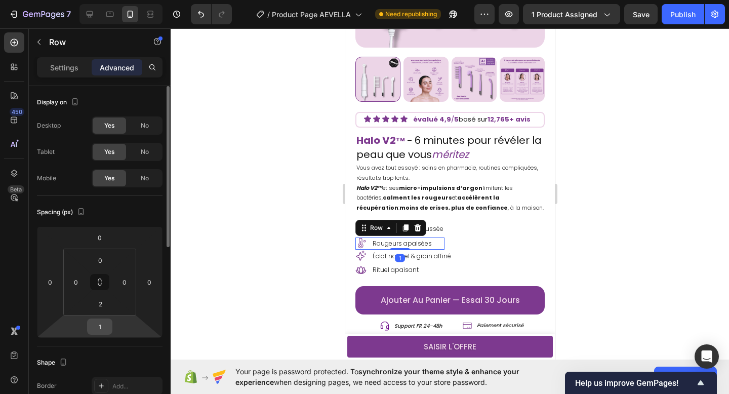
click at [96, 327] on input "1" at bounding box center [100, 326] width 20 height 15
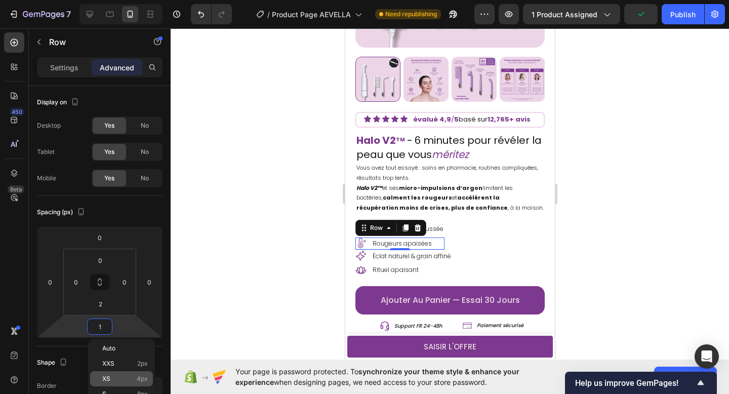
click at [133, 377] on p "XS 4px" at bounding box center [125, 378] width 46 height 7
type input "4"
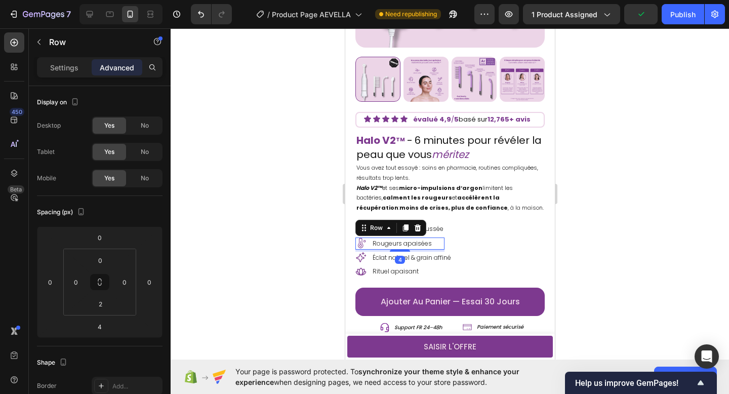
click at [294, 203] on div at bounding box center [450, 211] width 559 height 366
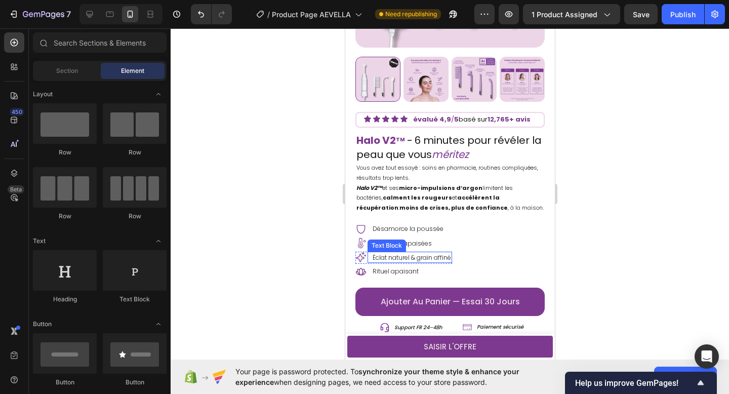
click at [409, 259] on p "Éclat naturel & grain affiné" at bounding box center [411, 258] width 79 height 8
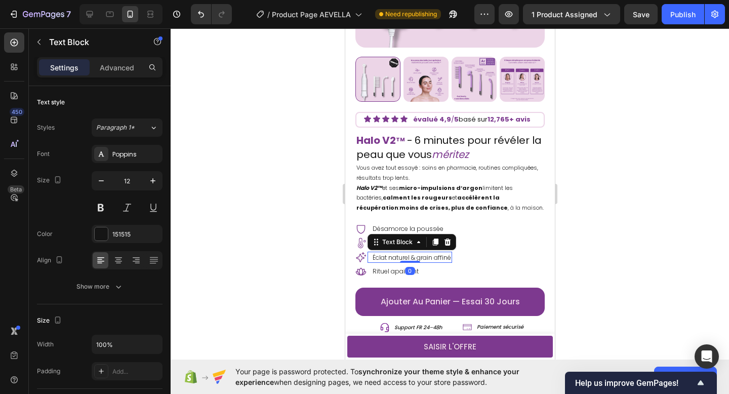
click at [409, 259] on p "Éclat naturel & grain affiné" at bounding box center [411, 258] width 79 height 8
click at [422, 244] on p "Rougeurs apaisées" at bounding box center [401, 244] width 59 height 8
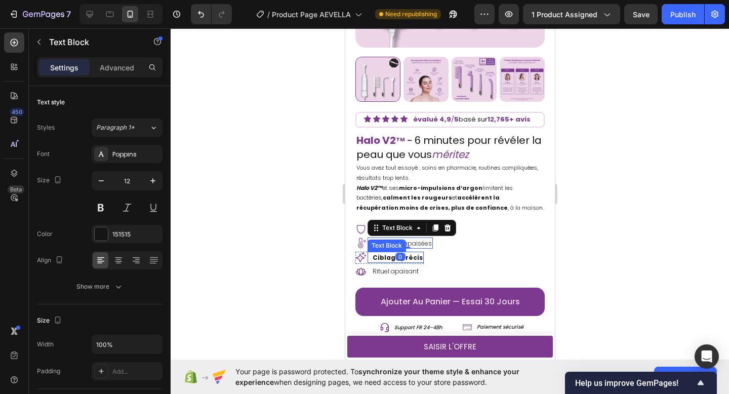
click at [413, 257] on strong "Ciblage précis" at bounding box center [397, 257] width 50 height 9
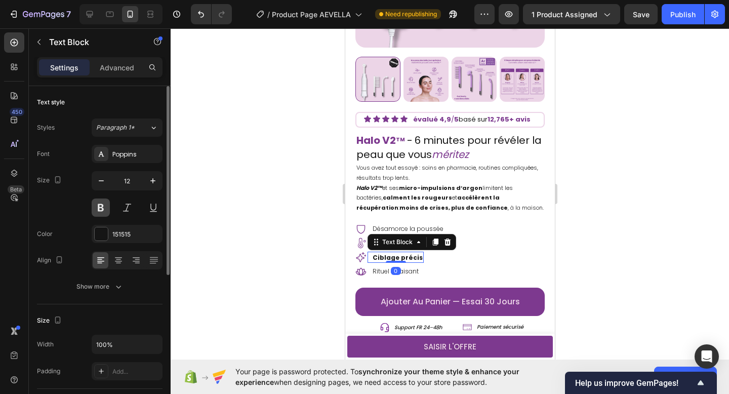
click at [108, 207] on button at bounding box center [101, 208] width 18 height 18
click at [377, 258] on strong "Ciblage précis" at bounding box center [397, 257] width 50 height 9
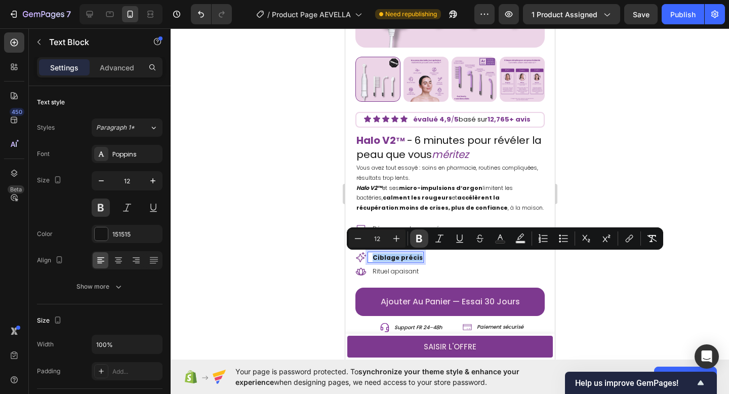
click at [416, 238] on icon "Editor contextual toolbar" at bounding box center [419, 238] width 10 height 10
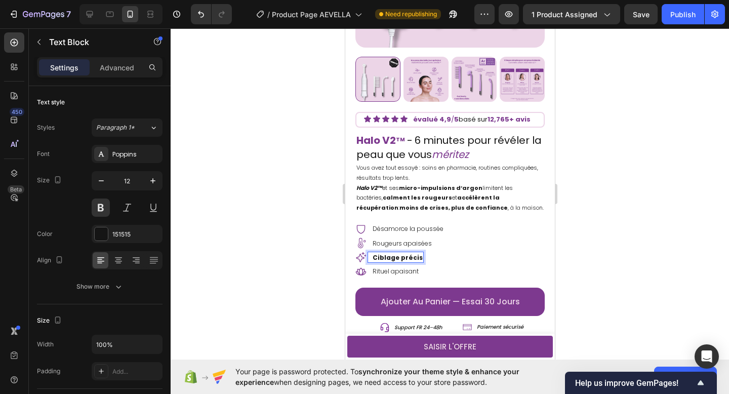
click at [390, 258] on p "Ciblage précis" at bounding box center [397, 258] width 50 height 8
click at [98, 204] on button at bounding box center [101, 208] width 18 height 18
click at [359, 258] on icon at bounding box center [360, 257] width 11 height 11
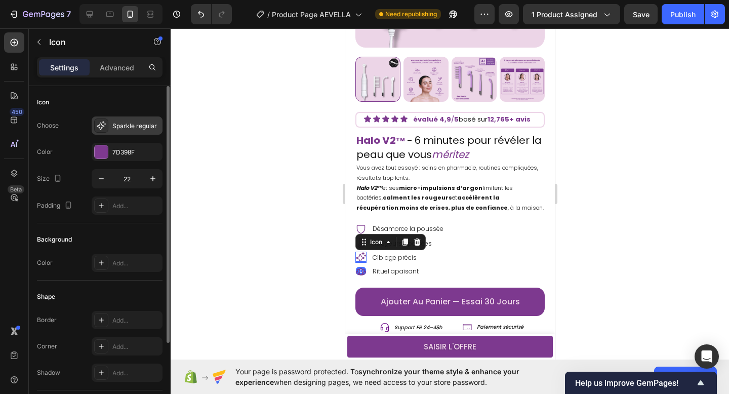
click at [129, 126] on div "Sparkle regular" at bounding box center [136, 126] width 48 height 9
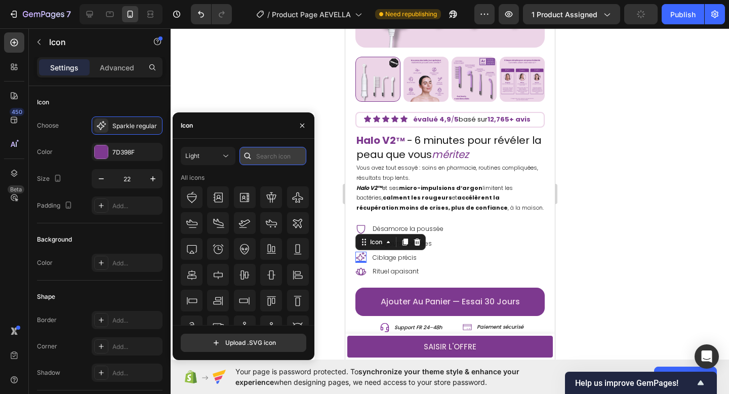
click at [256, 157] on input "text" at bounding box center [273, 156] width 67 height 18
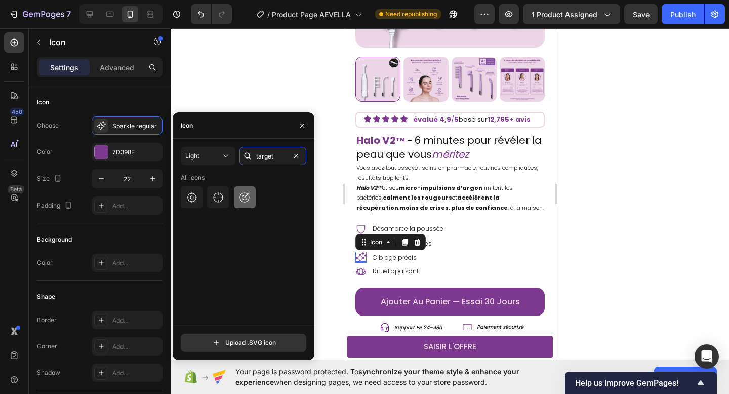
type input "target"
click at [241, 196] on icon at bounding box center [245, 197] width 12 height 12
click at [285, 98] on div at bounding box center [450, 211] width 559 height 366
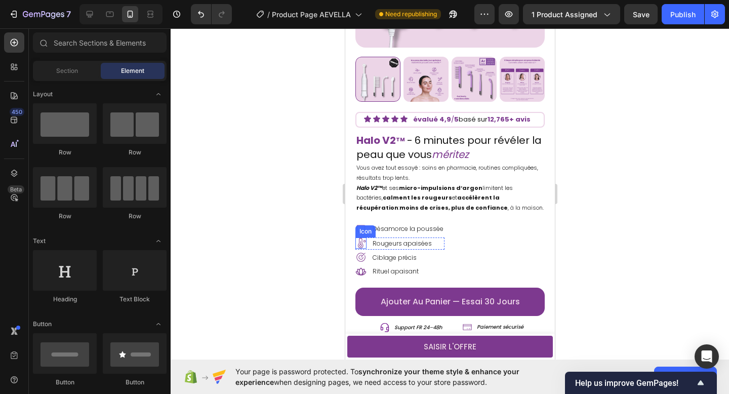
click at [362, 244] on icon at bounding box center [362, 243] width 8 height 10
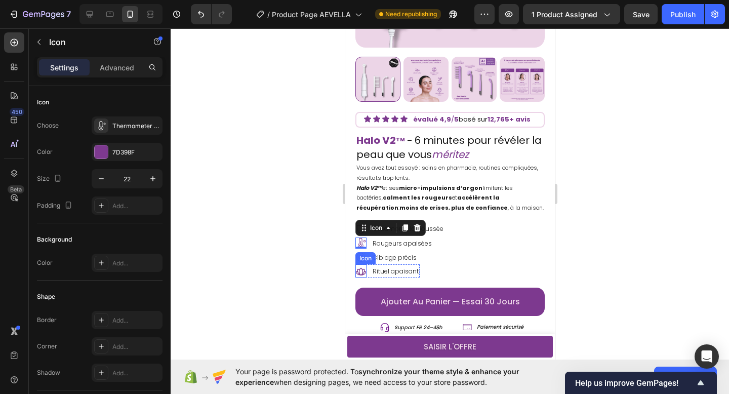
click at [360, 274] on icon at bounding box center [360, 271] width 11 height 11
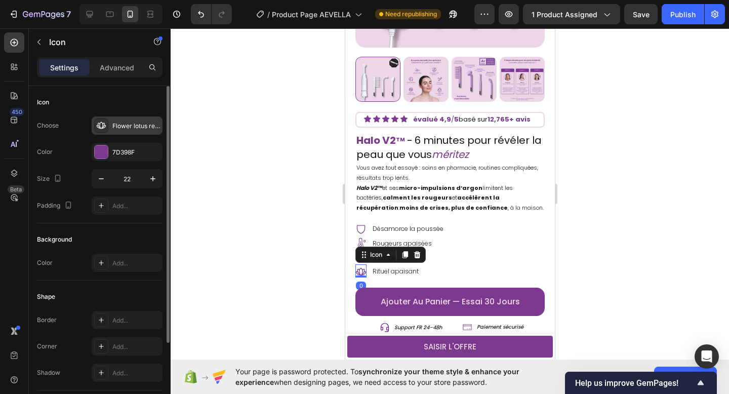
click at [133, 129] on div "Flower lotus regular" at bounding box center [136, 126] width 48 height 9
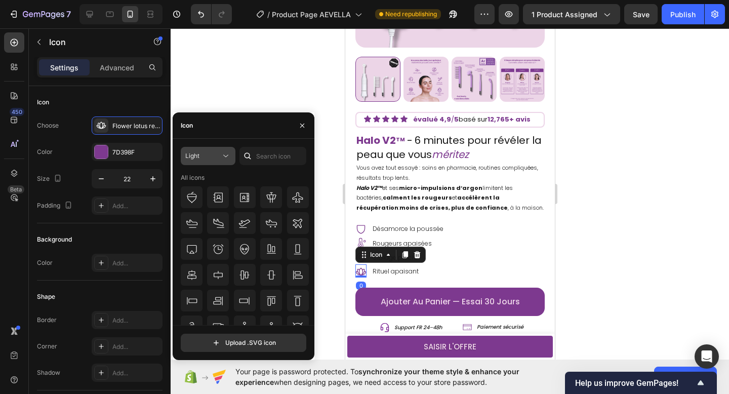
click at [215, 157] on div "Light" at bounding box center [202, 155] width 35 height 9
click at [258, 158] on input "text" at bounding box center [273, 156] width 67 height 18
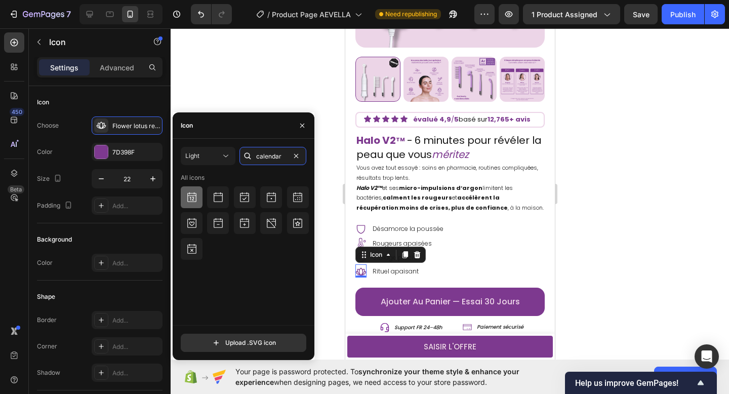
type input "calendar"
click at [196, 196] on icon at bounding box center [192, 197] width 12 height 12
click at [393, 271] on p "Rituel apaisant" at bounding box center [395, 271] width 46 height 8
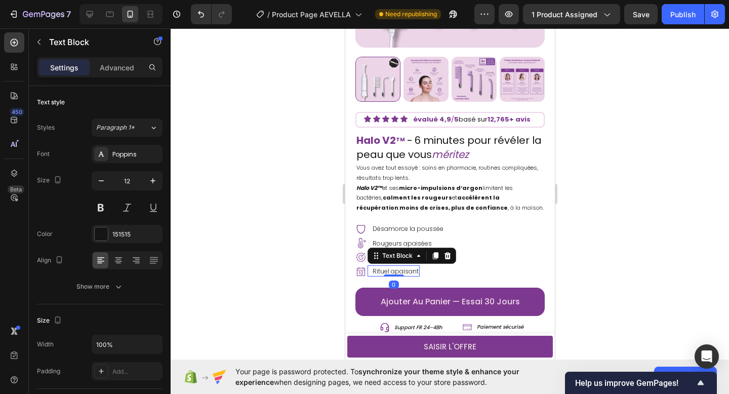
click at [393, 271] on p "Rituel apaisant" at bounding box center [395, 271] width 46 height 8
click at [308, 268] on div at bounding box center [450, 211] width 559 height 366
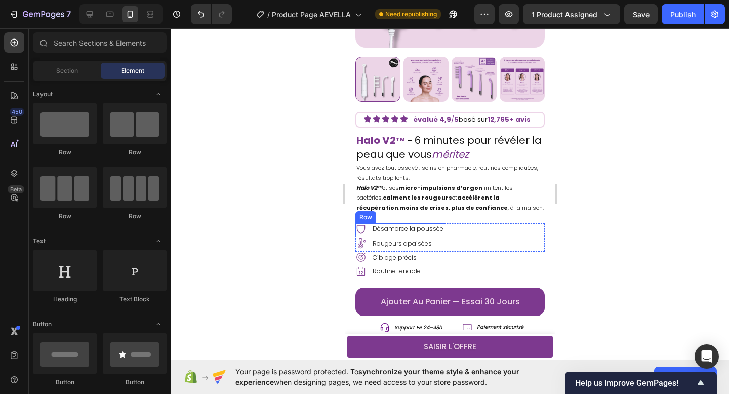
click at [440, 235] on div "Icon Désamorce la poussée Text Block Row" at bounding box center [399, 229] width 89 height 12
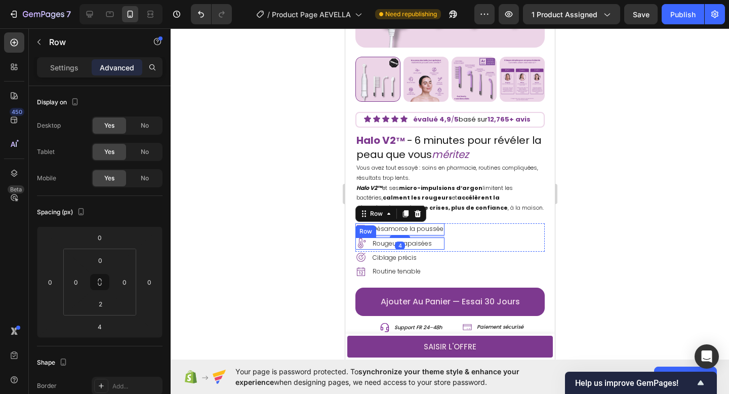
click at [438, 245] on div "Icon Rougeurs apaisées Text Block Row" at bounding box center [399, 244] width 89 height 12
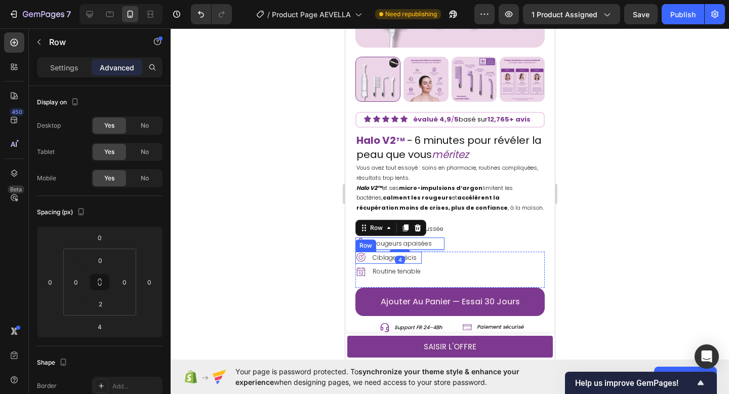
click at [417, 257] on div "Icon Ciblage précis Text Block Row" at bounding box center [388, 258] width 66 height 12
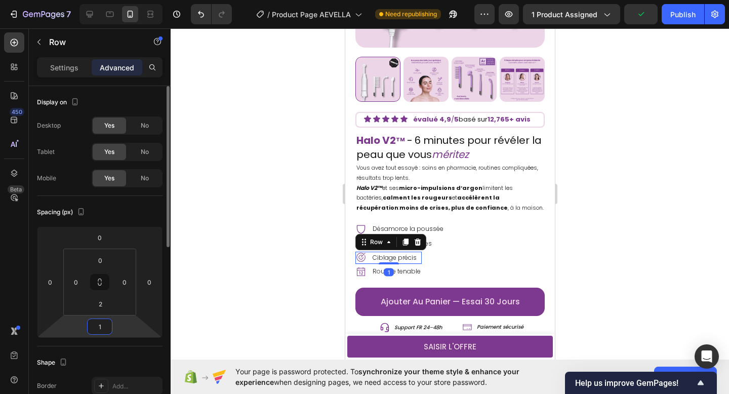
click at [101, 330] on input "1" at bounding box center [100, 326] width 20 height 15
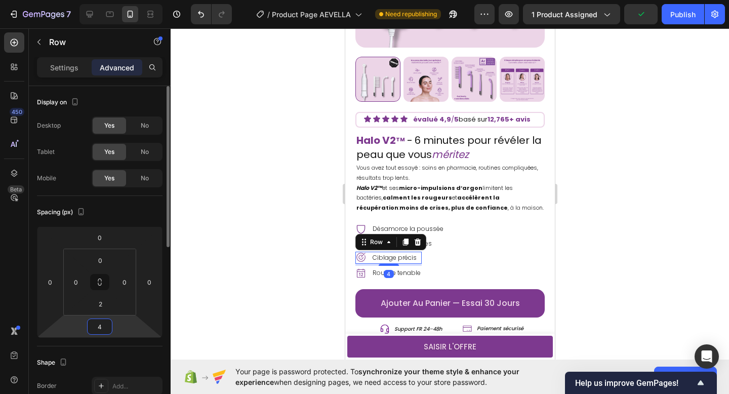
type input "4"
click at [295, 278] on div at bounding box center [450, 211] width 559 height 366
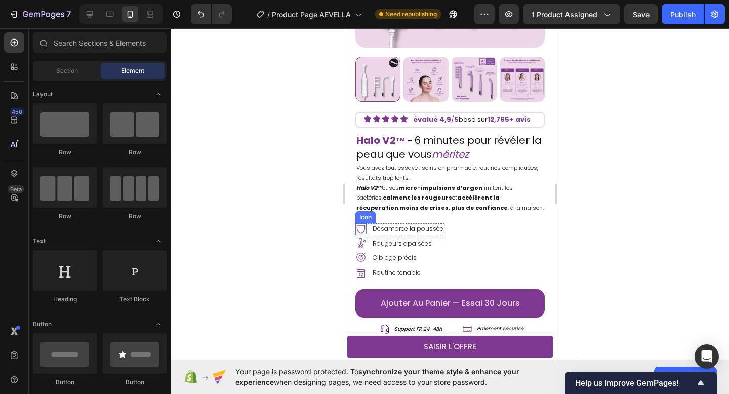
click at [362, 228] on icon at bounding box center [360, 228] width 11 height 11
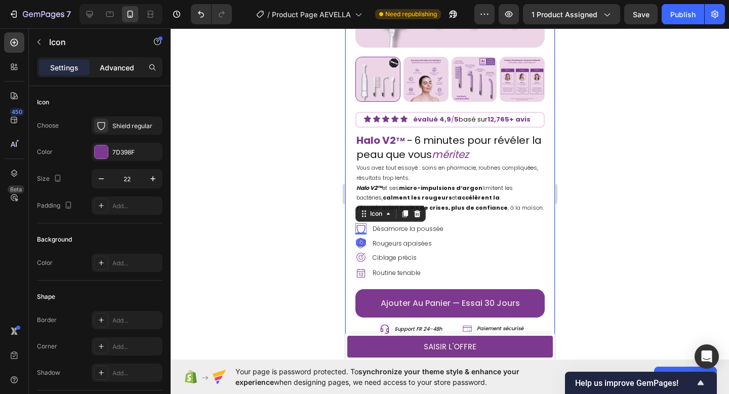
click at [129, 68] on p "Advanced" at bounding box center [117, 67] width 34 height 11
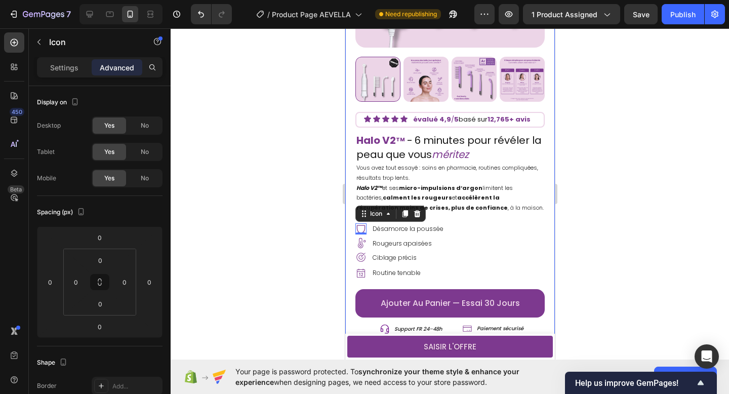
click at [293, 261] on div at bounding box center [450, 211] width 559 height 366
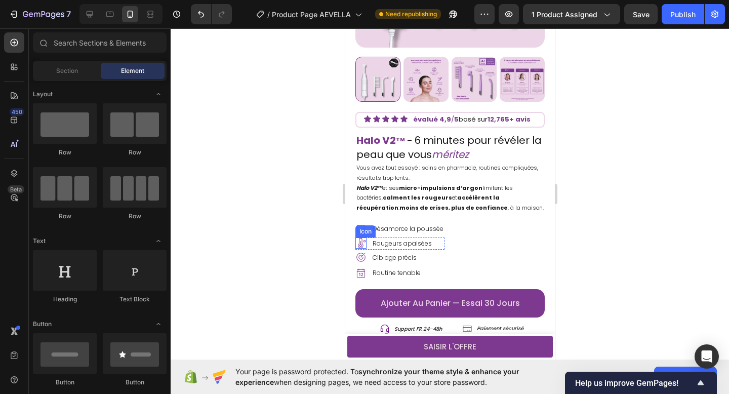
click at [362, 244] on icon at bounding box center [360, 243] width 11 height 11
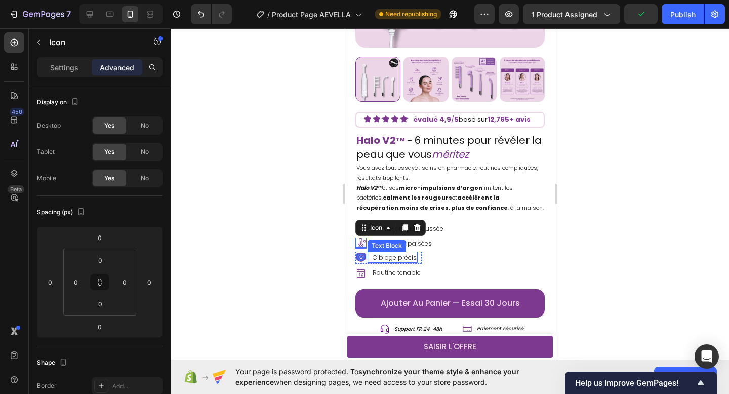
click at [368, 259] on div "Ciblage précis Text Block" at bounding box center [392, 257] width 50 height 11
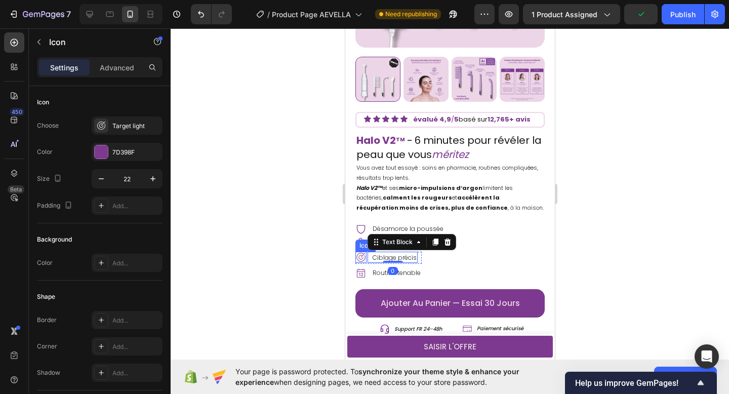
click at [361, 258] on icon at bounding box center [360, 257] width 11 height 11
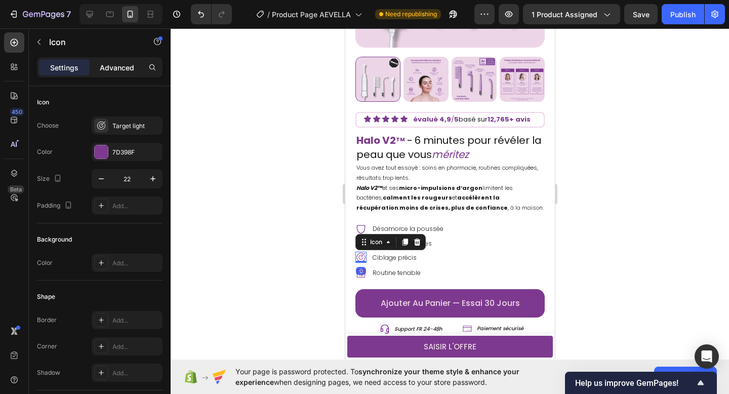
click at [124, 71] on p "Advanced" at bounding box center [117, 67] width 34 height 11
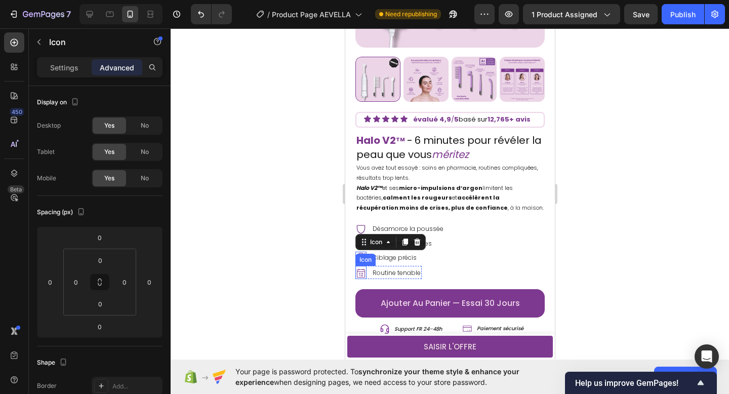
click at [361, 274] on icon at bounding box center [360, 273] width 11 height 11
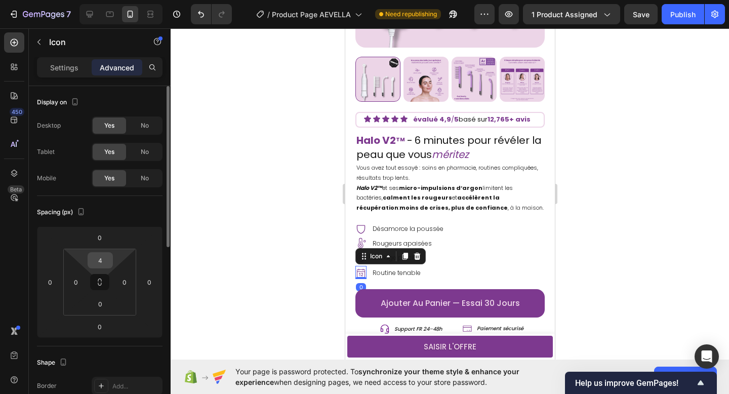
click at [98, 260] on input "4" at bounding box center [100, 260] width 20 height 15
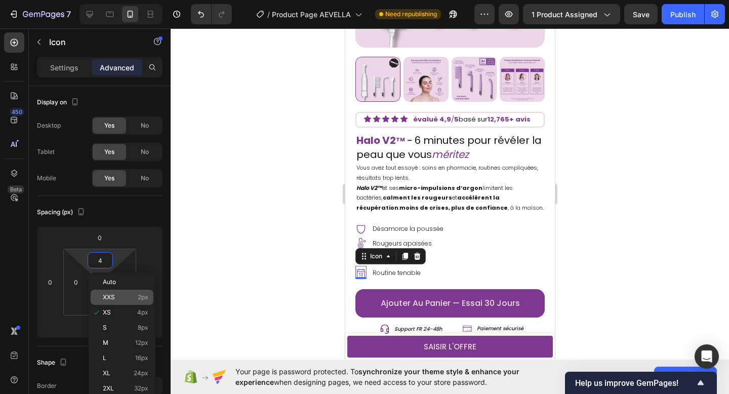
type input "0"
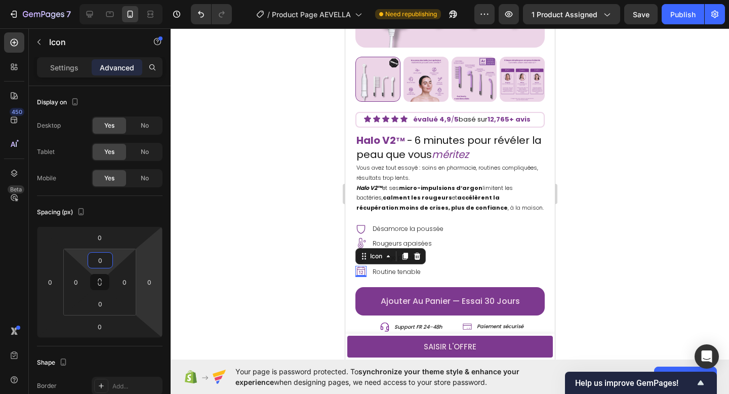
click at [234, 273] on div at bounding box center [450, 211] width 559 height 366
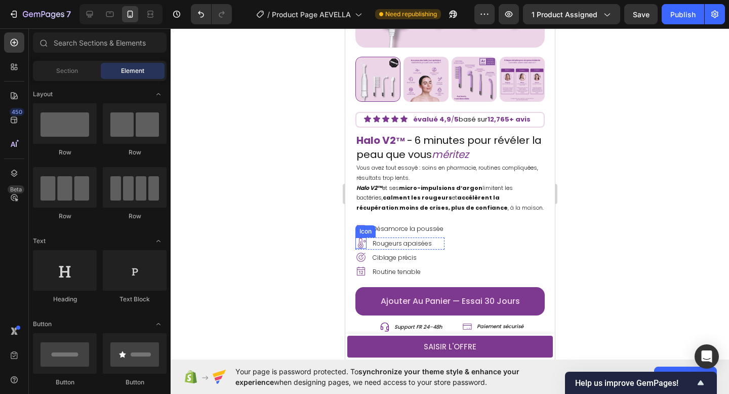
click at [366, 245] on icon at bounding box center [360, 243] width 11 height 11
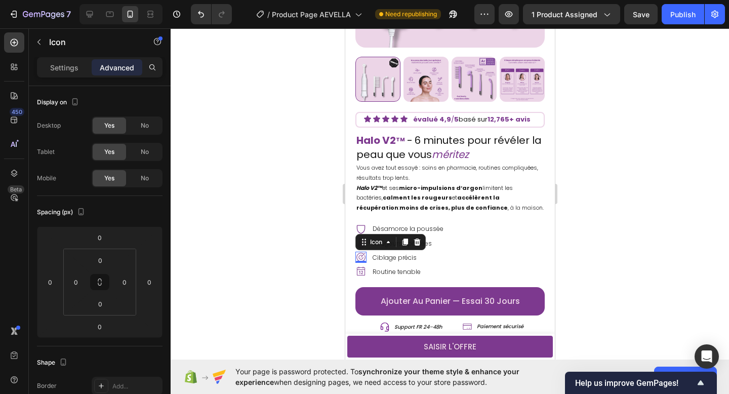
click at [365, 260] on icon at bounding box center [360, 257] width 11 height 11
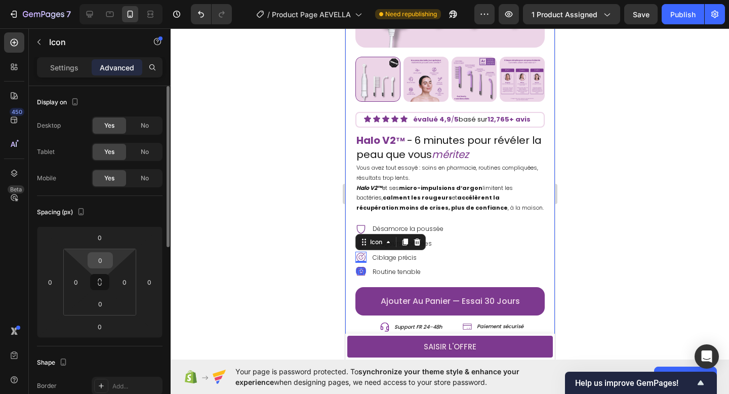
click at [93, 261] on input "0" at bounding box center [100, 260] width 20 height 15
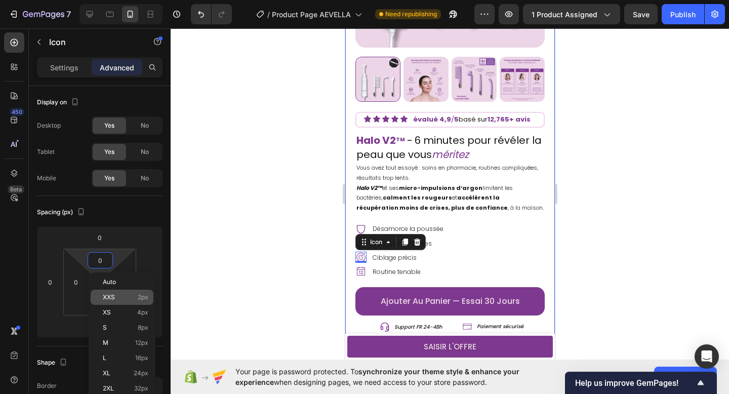
type input "2"
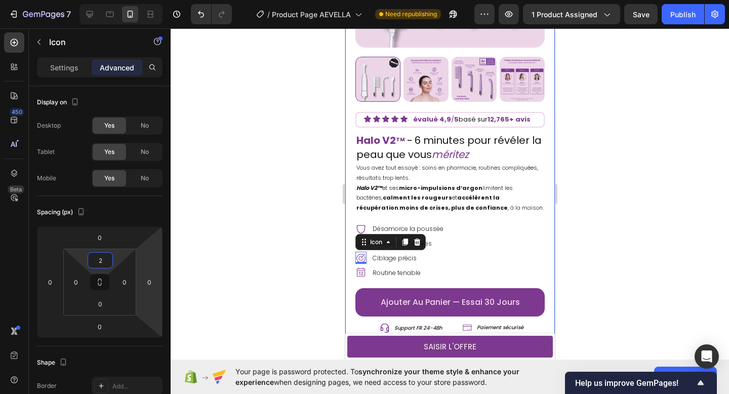
click at [254, 269] on div at bounding box center [450, 211] width 559 height 366
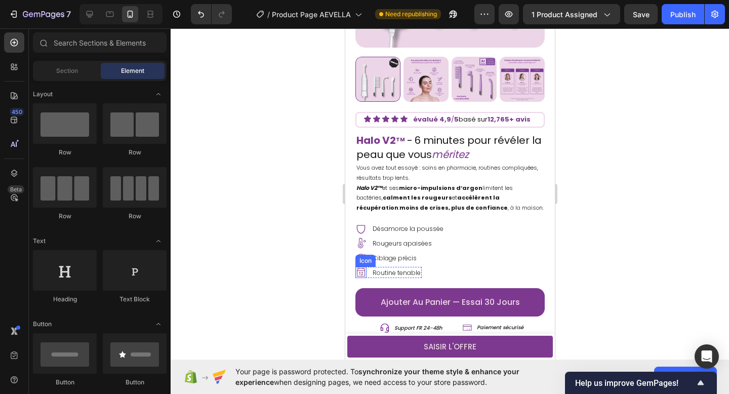
click at [360, 273] on icon at bounding box center [360, 272] width 11 height 11
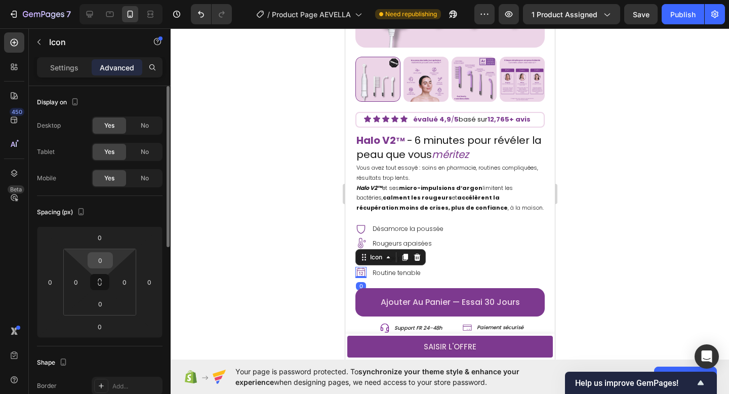
click at [101, 258] on input "0" at bounding box center [100, 260] width 20 height 15
type input "2"
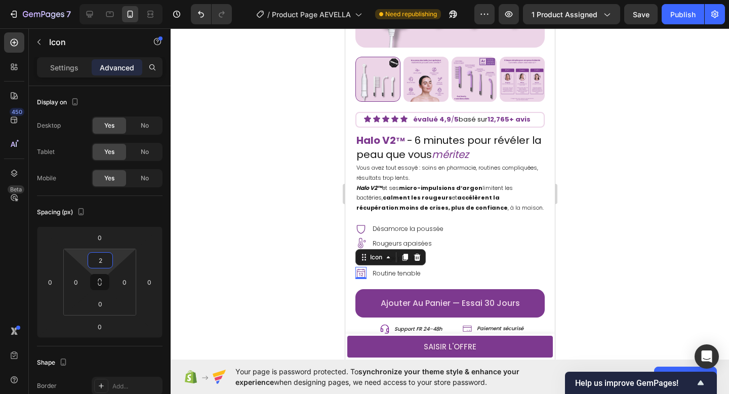
click at [215, 254] on div at bounding box center [450, 211] width 559 height 366
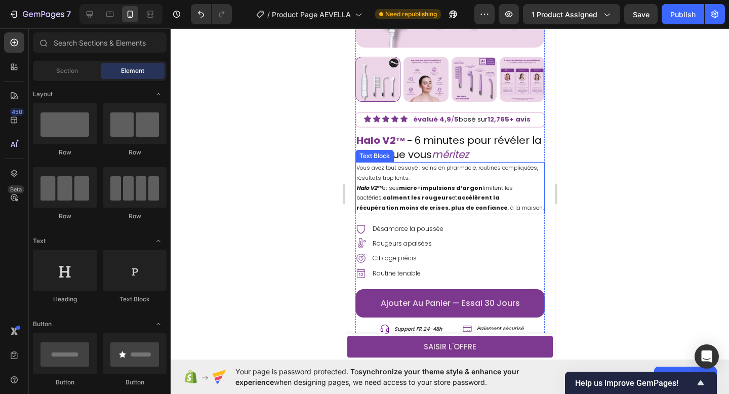
click at [444, 207] on p "Vous avez tout essayé : soins en pharmacie, routines compliquées, résultats tro…" at bounding box center [449, 188] width 187 height 50
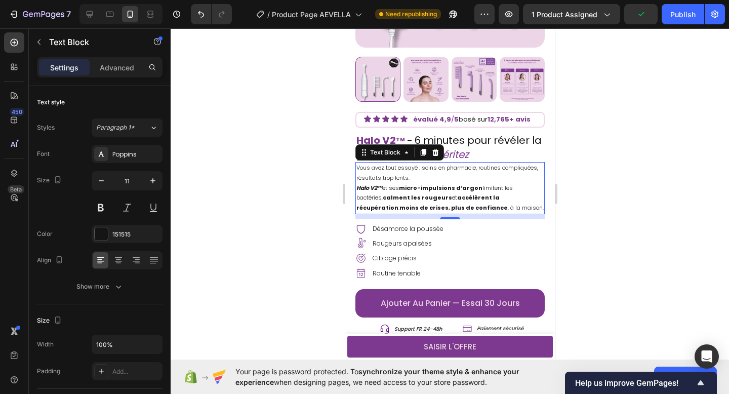
click at [453, 229] on div "10" at bounding box center [450, 227] width 10 height 8
click at [431, 226] on p "Désamorce la poussée" at bounding box center [407, 229] width 71 height 8
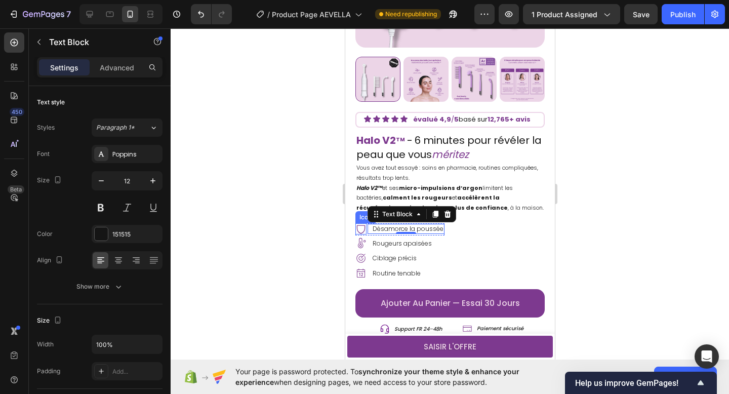
click at [365, 229] on icon at bounding box center [360, 228] width 11 height 11
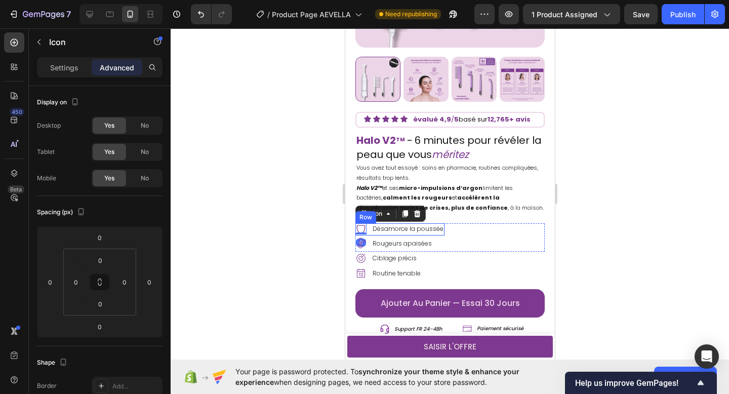
click at [371, 234] on div "Désamorce la poussée Text Block" at bounding box center [405, 228] width 77 height 11
click at [453, 240] on div "Icon Désamorce la poussée Text Block Row 4 Icon Rougeurs apaisées Text Block Ro…" at bounding box center [449, 237] width 189 height 28
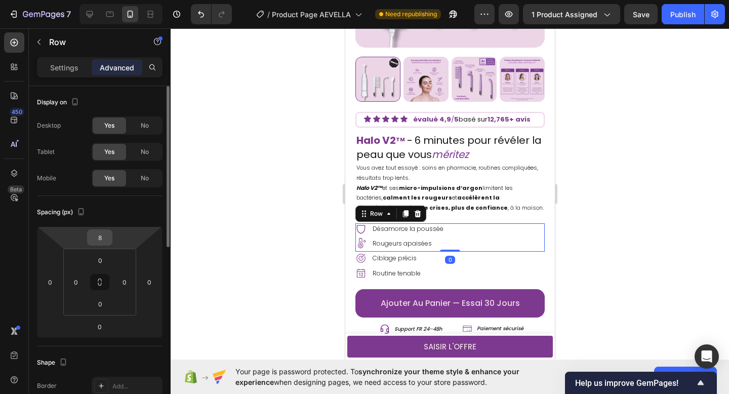
click at [102, 239] on input "8" at bounding box center [100, 237] width 20 height 15
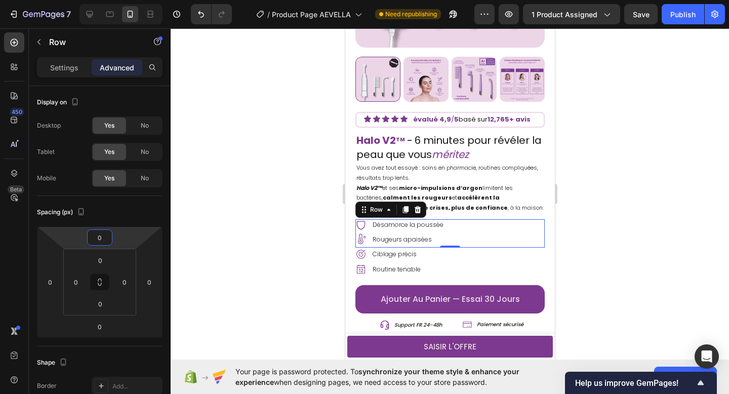
click at [275, 203] on div at bounding box center [450, 211] width 559 height 366
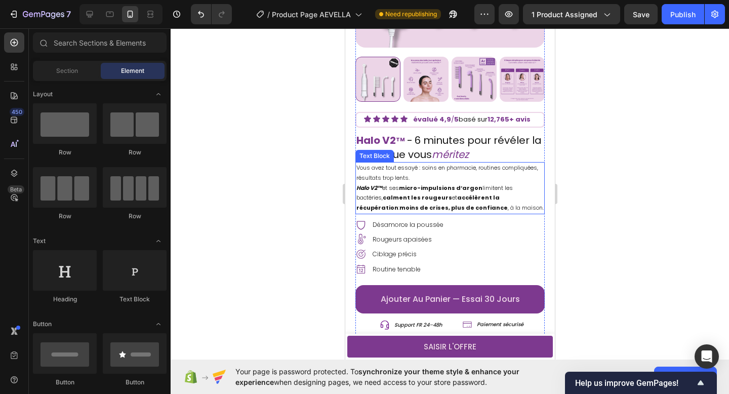
click at [390, 183] on p "Vous avez tout essayé : soins en pharmacie, routines compliquées, résultats tro…" at bounding box center [449, 188] width 187 height 50
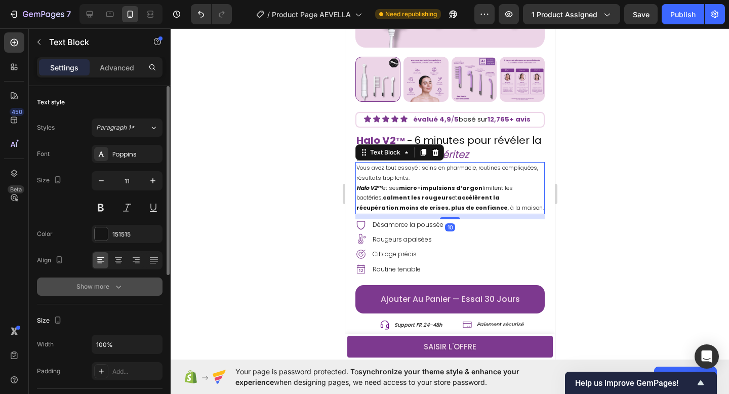
click at [93, 287] on div "Show more" at bounding box center [99, 287] width 47 height 10
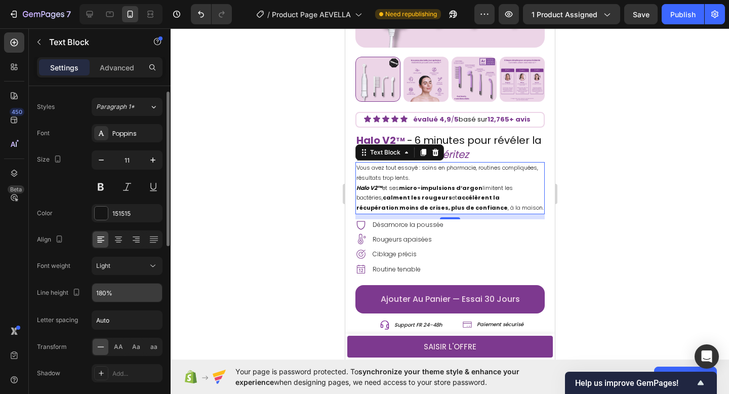
scroll to position [22, 0]
click at [152, 293] on icon "button" at bounding box center [153, 291] width 10 height 10
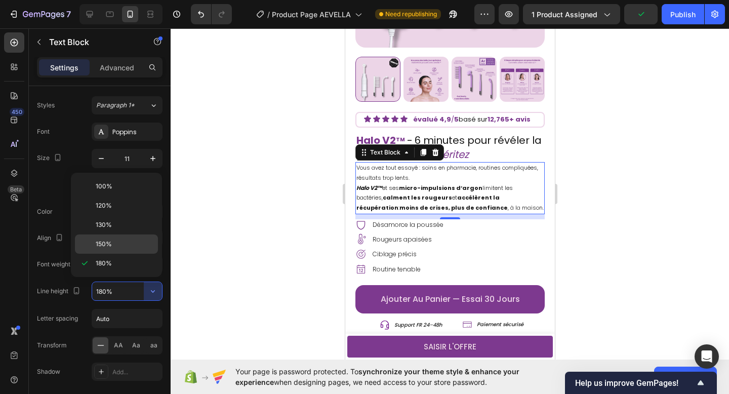
click at [128, 244] on p "150%" at bounding box center [125, 244] width 58 height 9
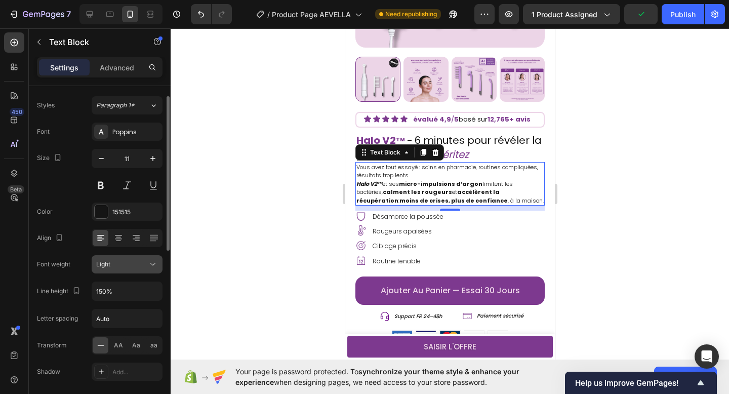
click at [156, 265] on icon at bounding box center [153, 264] width 10 height 10
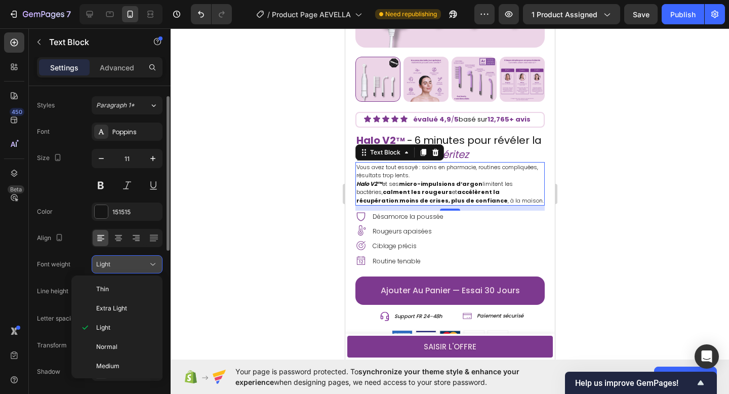
click at [156, 265] on icon at bounding box center [153, 264] width 10 height 10
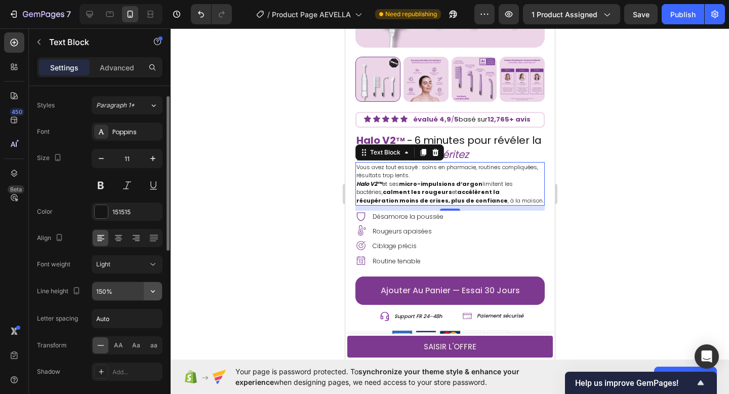
click at [158, 291] on button "button" at bounding box center [153, 291] width 18 height 18
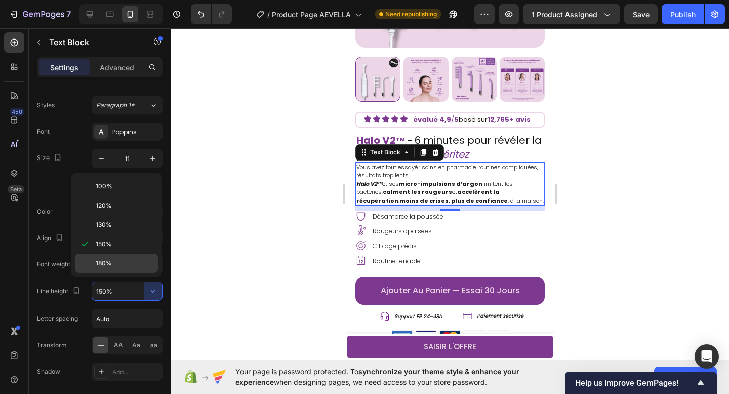
click at [126, 259] on p "180%" at bounding box center [125, 263] width 58 height 9
type input "180%"
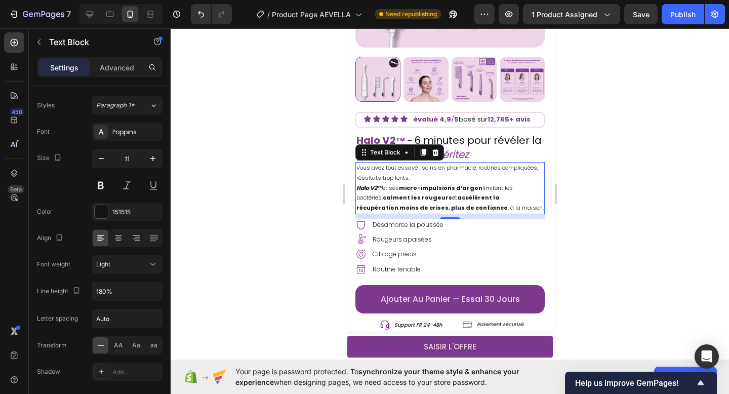
click at [203, 223] on div at bounding box center [450, 211] width 559 height 366
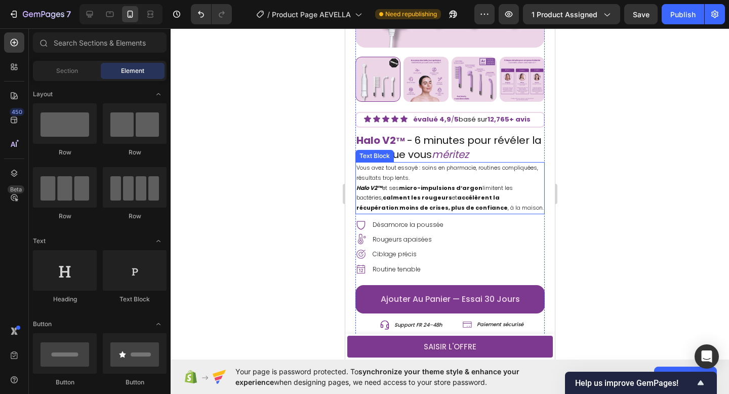
click at [386, 201] on strong "calment les rougeurs" at bounding box center [416, 197] width 69 height 8
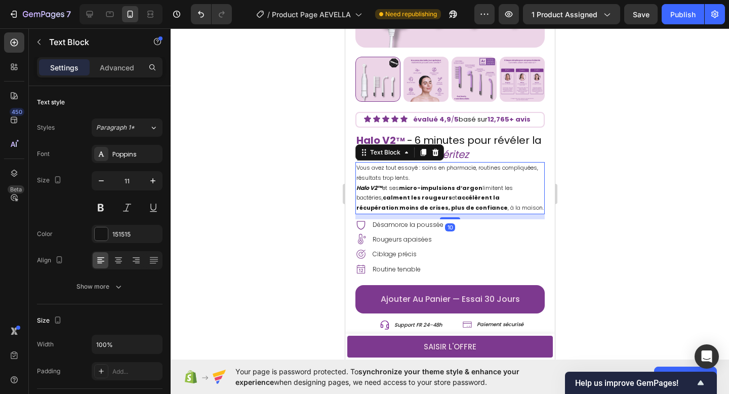
click at [315, 204] on div at bounding box center [450, 211] width 559 height 366
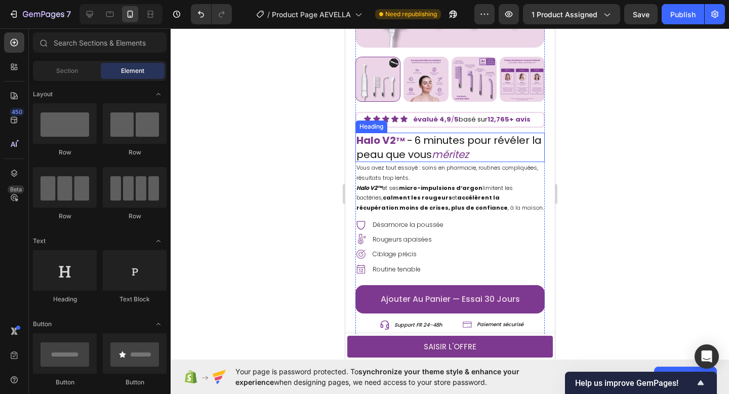
click at [443, 155] on icon "méritez" at bounding box center [450, 154] width 37 height 14
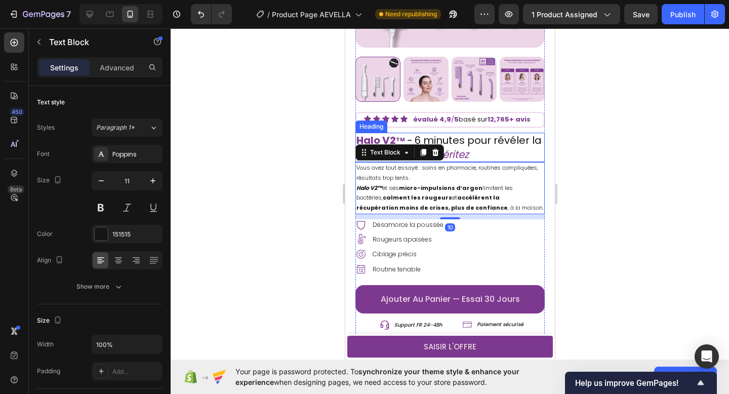
click at [460, 147] on icon "méritez" at bounding box center [450, 154] width 37 height 14
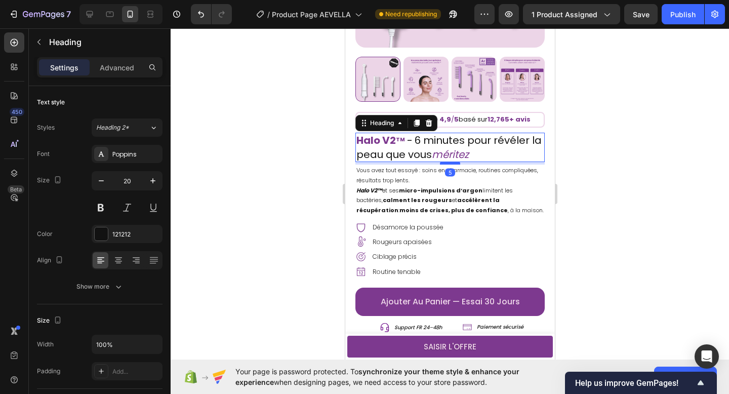
click at [453, 164] on div at bounding box center [450, 163] width 20 height 3
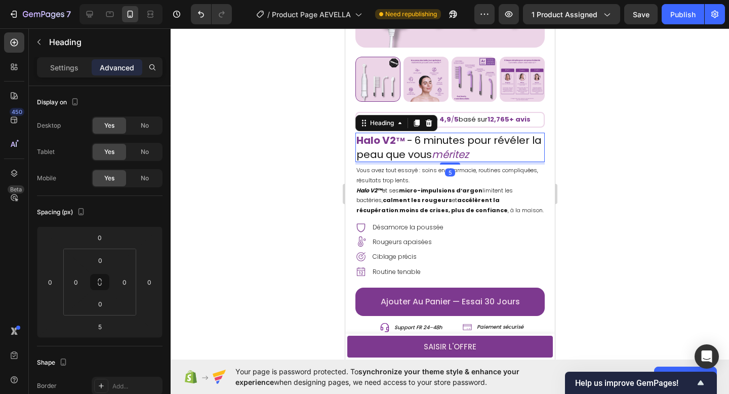
click at [283, 227] on div at bounding box center [450, 211] width 559 height 366
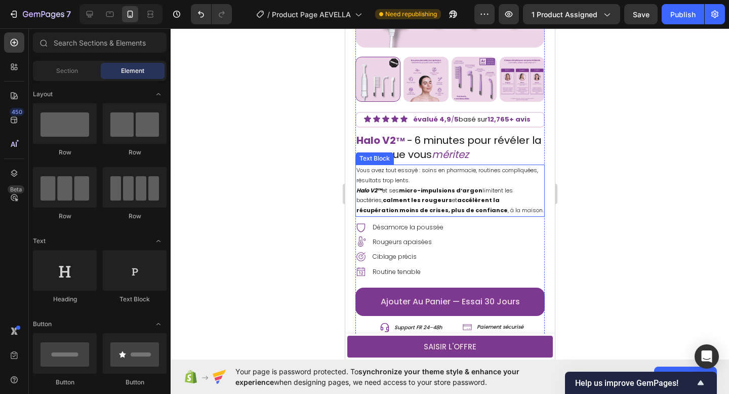
click at [421, 200] on p "Vous avez tout essayé : soins en pharmacie, routines compliquées, résultats tro…" at bounding box center [449, 191] width 187 height 50
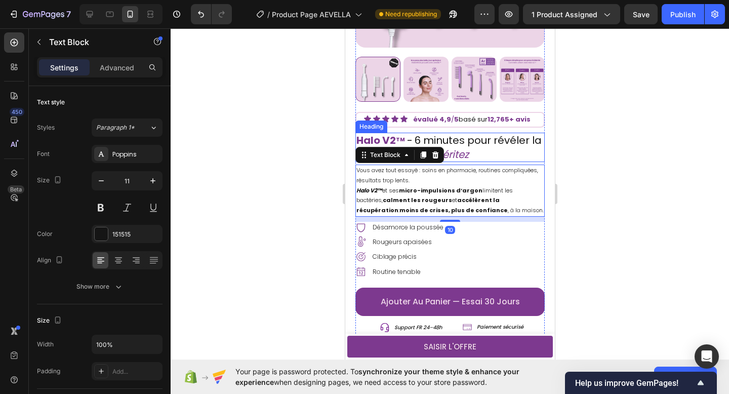
click at [473, 158] on h2 "Halo V2 TM - 6 minutes pour révéler la peau que vous méritez" at bounding box center [449, 147] width 189 height 29
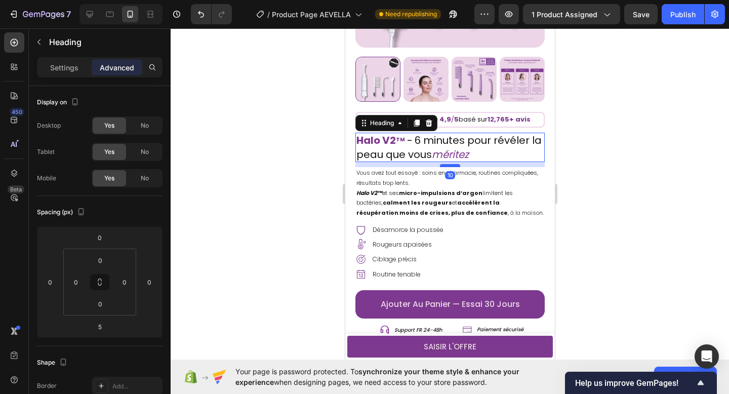
click at [447, 167] on div at bounding box center [450, 165] width 20 height 3
type input "10"
click at [289, 205] on div at bounding box center [450, 211] width 559 height 366
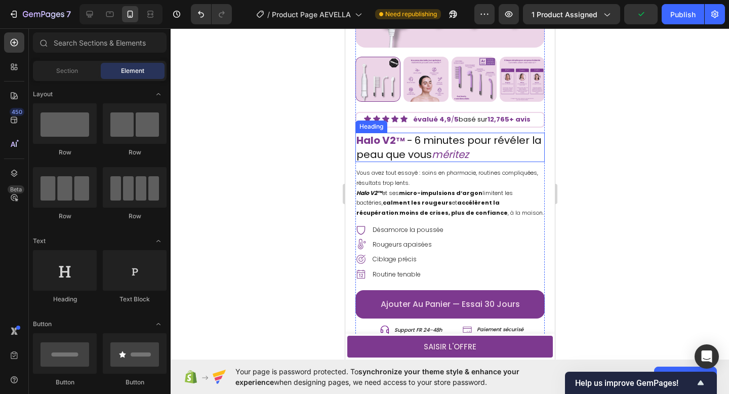
click at [513, 151] on h2 "Halo V2 TM - 6 minutes pour révéler la peau que vous méritez" at bounding box center [449, 147] width 189 height 29
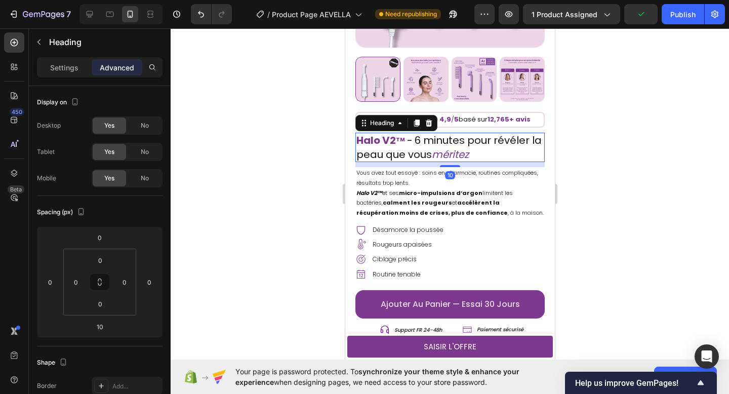
click at [199, 244] on div at bounding box center [450, 211] width 559 height 366
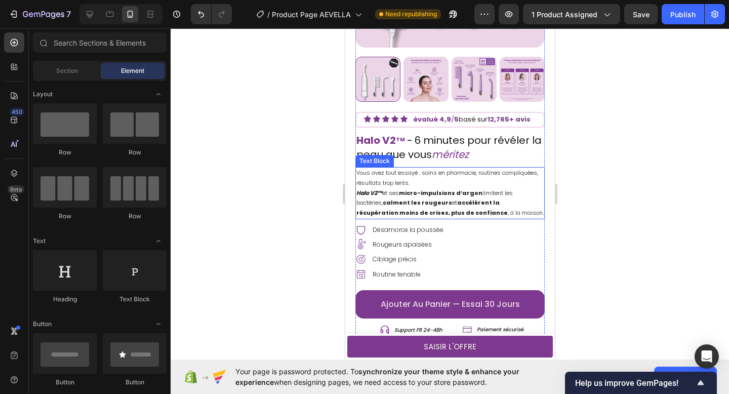
click at [408, 197] on strong "micro-impulsions d’argon" at bounding box center [441, 193] width 84 height 8
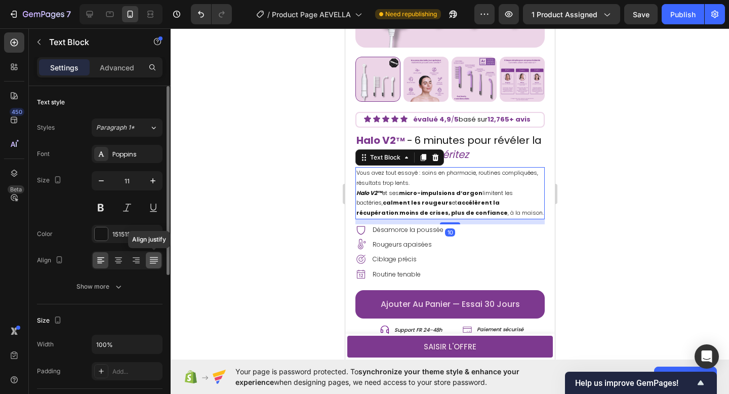
click at [153, 262] on icon at bounding box center [154, 260] width 10 height 10
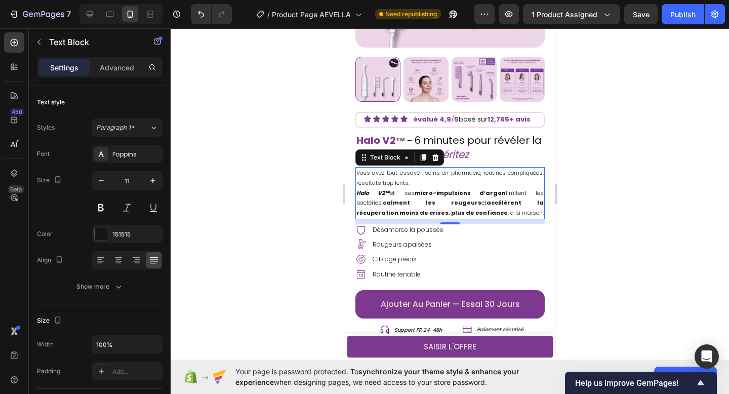
click at [255, 221] on div at bounding box center [450, 211] width 559 height 366
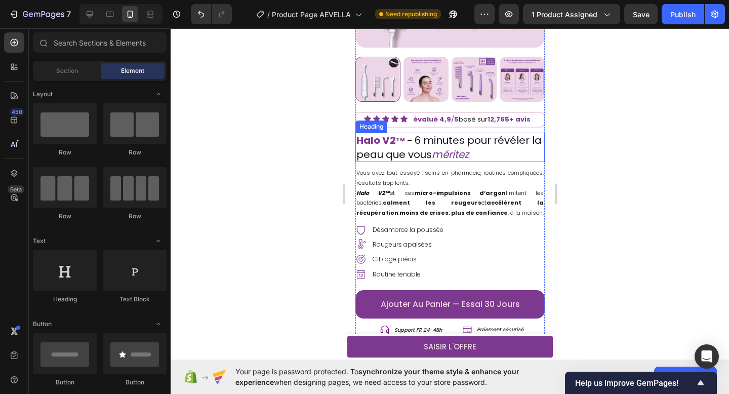
click at [501, 146] on h2 "Halo V2 TM - 6 minutes pour révéler la peau que vous méritez" at bounding box center [449, 147] width 189 height 29
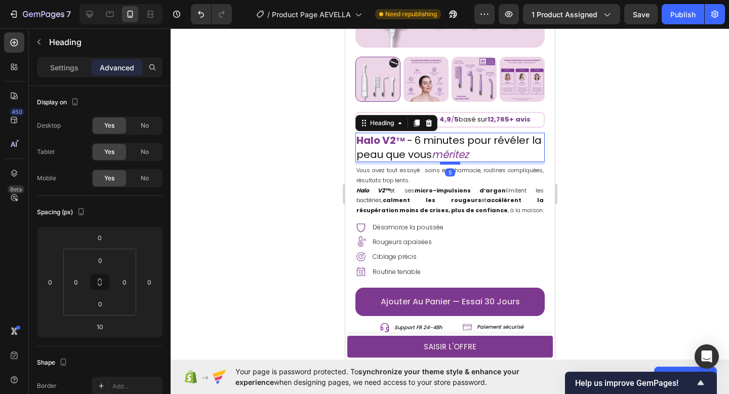
click at [455, 163] on div at bounding box center [450, 163] width 20 height 3
type input "5"
click at [313, 208] on div at bounding box center [450, 211] width 559 height 366
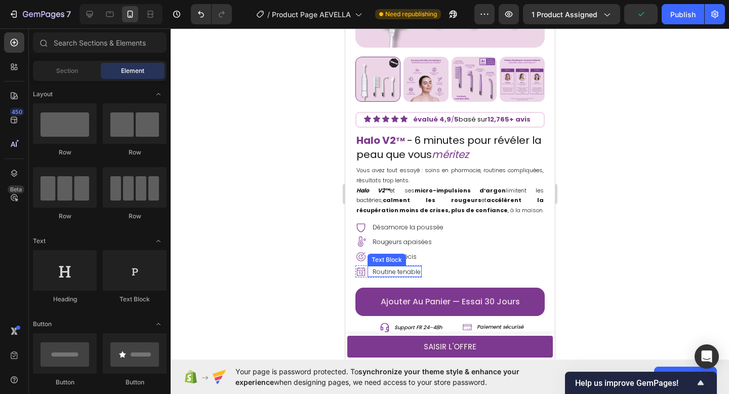
click at [417, 270] on p "Routine tenable" at bounding box center [396, 272] width 48 height 8
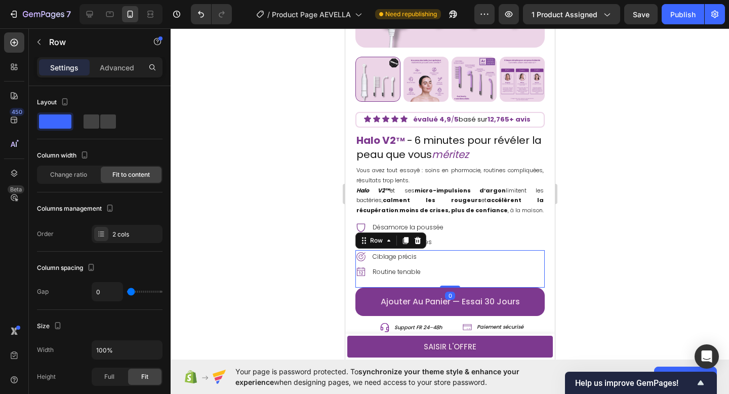
click at [440, 275] on div "Icon Ciblage précis Text Block Row Icon Routine tenable Text Block Row Row 0" at bounding box center [449, 268] width 189 height 37
click at [126, 70] on p "Advanced" at bounding box center [117, 67] width 34 height 11
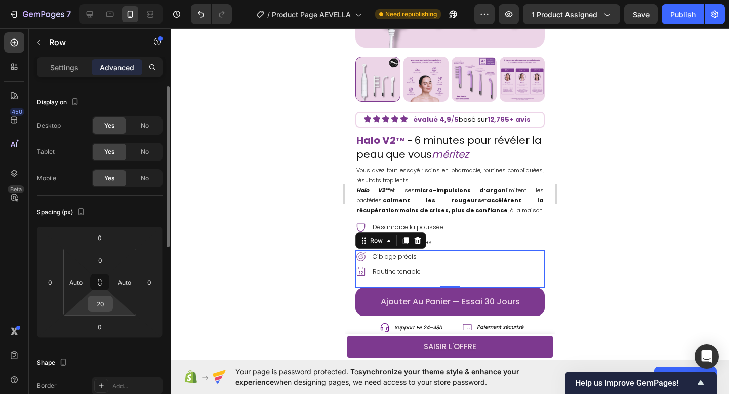
click at [105, 299] on input "20" at bounding box center [100, 303] width 20 height 15
type input "0"
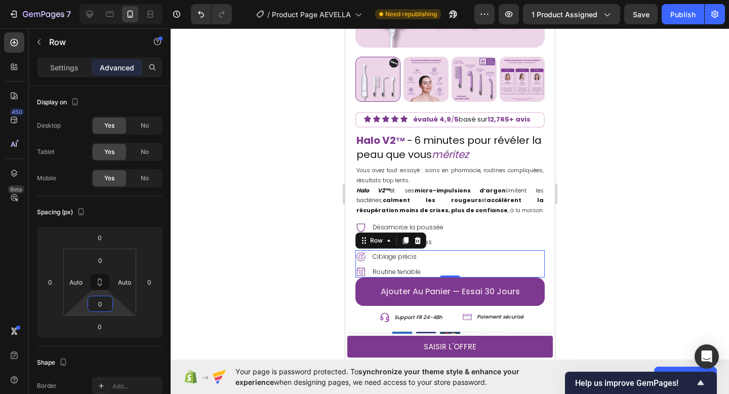
click at [219, 276] on div at bounding box center [450, 211] width 559 height 366
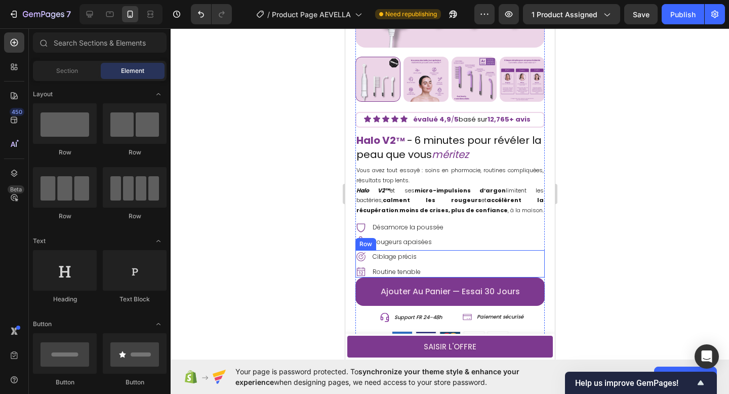
click at [449, 270] on div "Icon Ciblage précis Text Block Row Icon Routine tenable Text Block Row Row" at bounding box center [449, 263] width 189 height 27
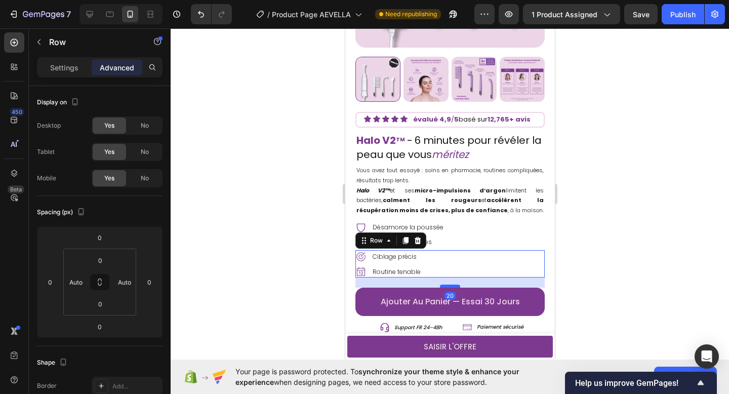
drag, startPoint x: 450, startPoint y: 276, endPoint x: 450, endPoint y: 286, distance: 10.1
click at [450, 286] on div at bounding box center [450, 286] width 20 height 3
type input "20"
click at [287, 273] on div at bounding box center [450, 211] width 559 height 366
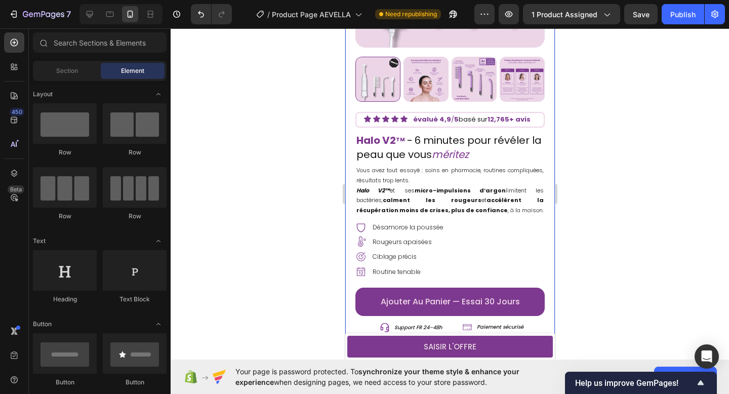
scroll to position [236, 0]
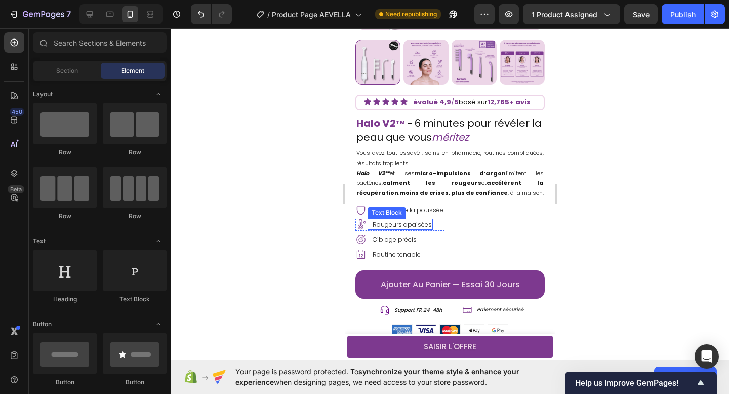
click at [388, 213] on div "Text Block" at bounding box center [386, 212] width 34 height 9
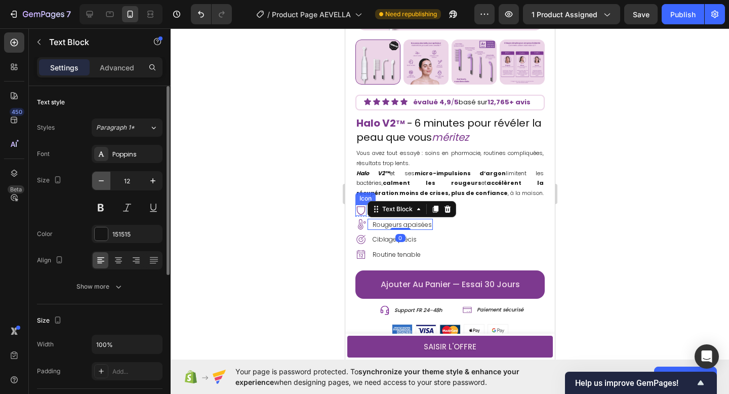
click at [102, 181] on icon "button" at bounding box center [101, 181] width 10 height 10
type input "11"
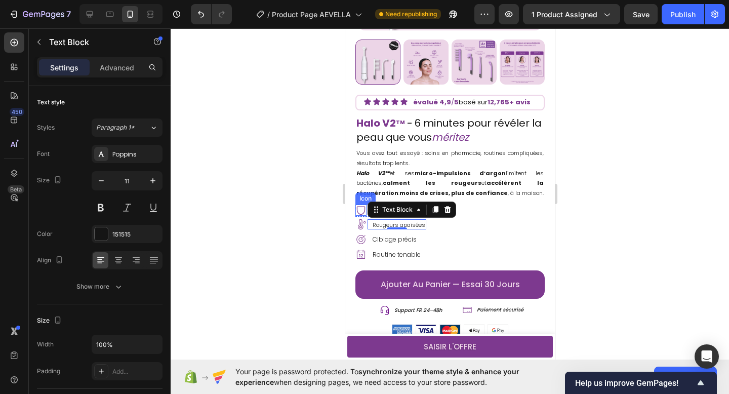
click at [288, 240] on div at bounding box center [450, 211] width 559 height 366
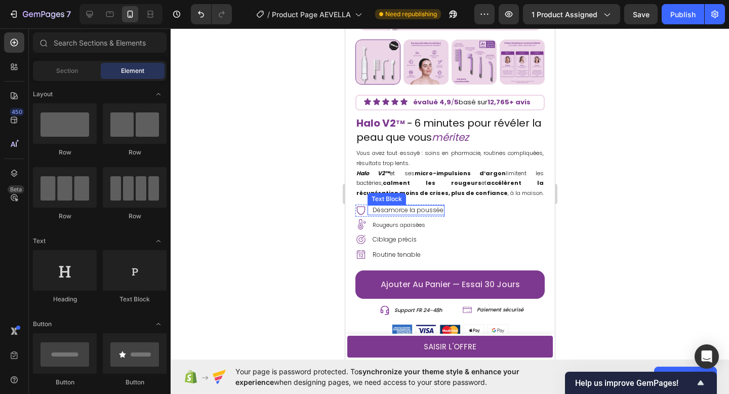
click at [414, 211] on p "Désamorce la poussée" at bounding box center [407, 210] width 71 height 8
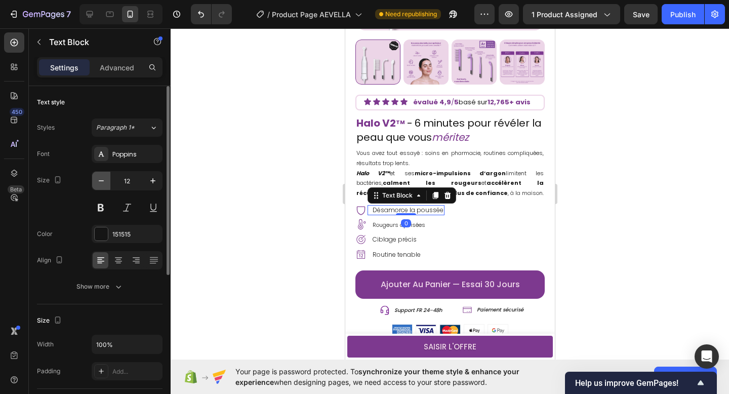
click at [109, 178] on button "button" at bounding box center [101, 181] width 18 height 18
click at [151, 179] on icon "button" at bounding box center [153, 181] width 10 height 10
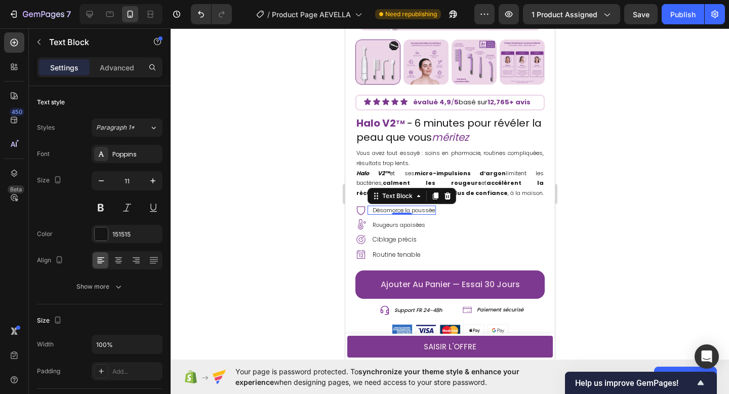
type input "12"
click at [416, 226] on p "Rougeurs apaisées" at bounding box center [398, 224] width 53 height 7
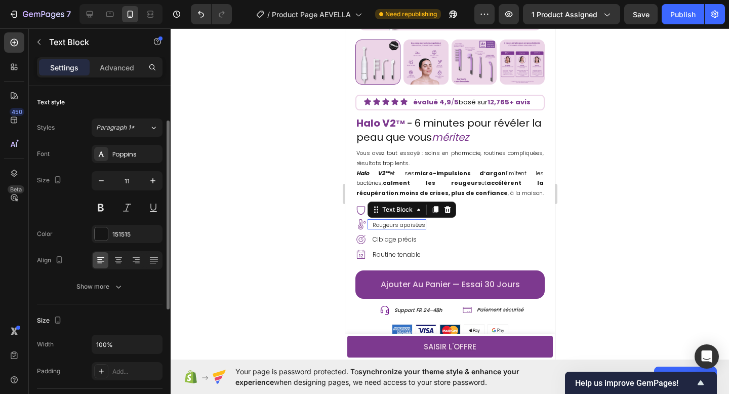
scroll to position [22, 0]
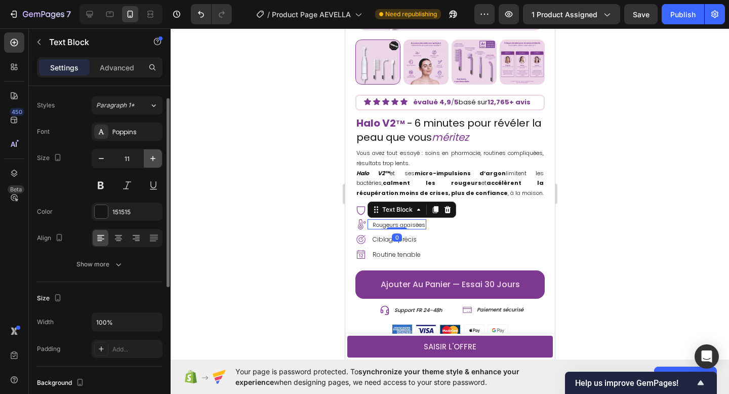
click at [150, 163] on icon "button" at bounding box center [153, 158] width 10 height 10
type input "12"
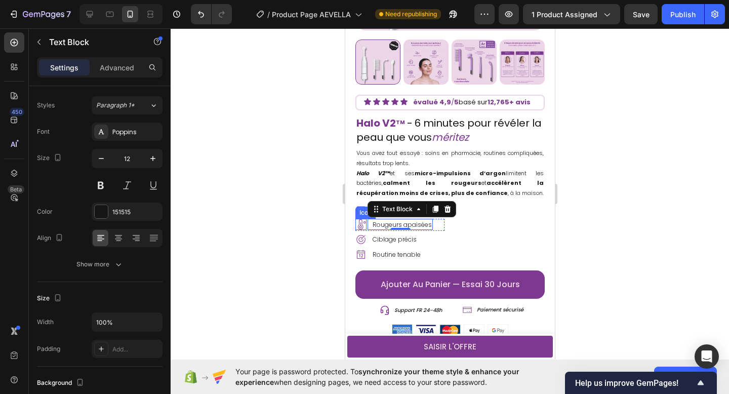
click at [361, 225] on icon at bounding box center [360, 224] width 11 height 11
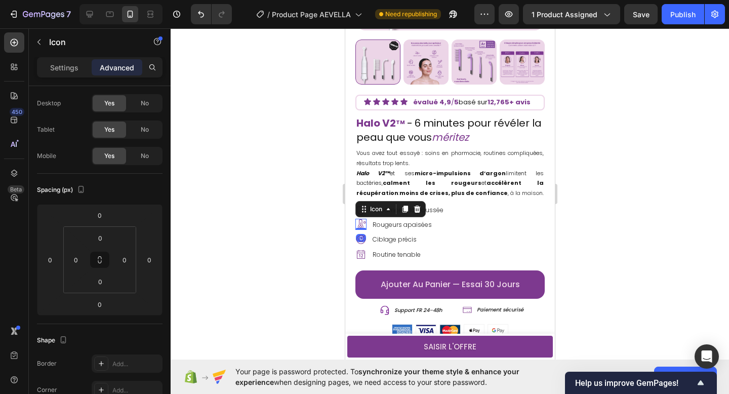
scroll to position [0, 0]
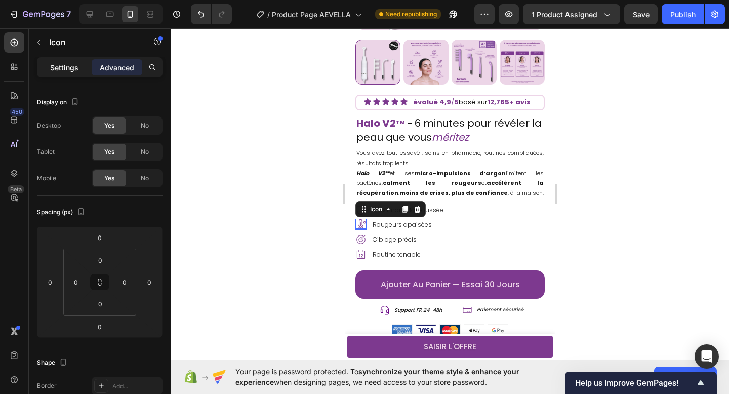
click at [65, 67] on p "Settings" at bounding box center [64, 67] width 28 height 11
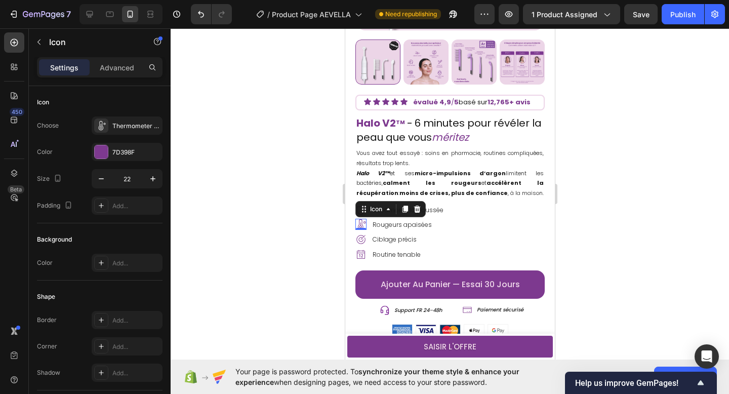
click at [261, 176] on div at bounding box center [450, 211] width 559 height 366
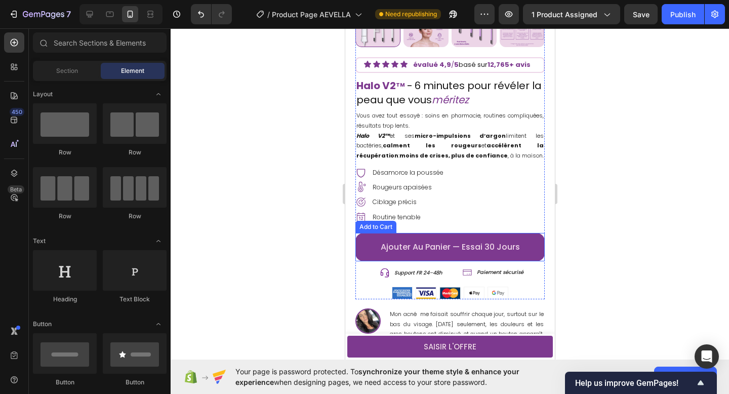
scroll to position [269, 0]
